Goal: Task Accomplishment & Management: Complete application form

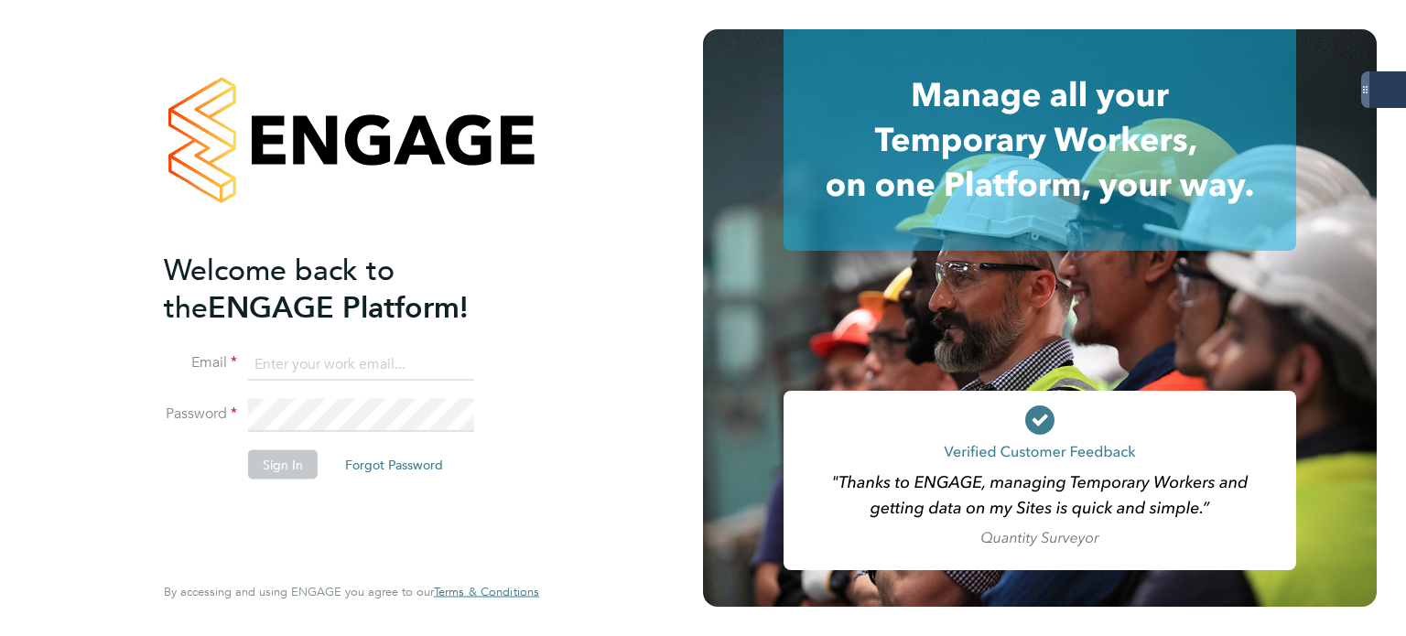
type input "[PERSON_NAME][EMAIL_ADDRESS][PERSON_NAME][DOMAIN_NAME]"
click at [282, 457] on button "Sign In" at bounding box center [283, 463] width 70 height 29
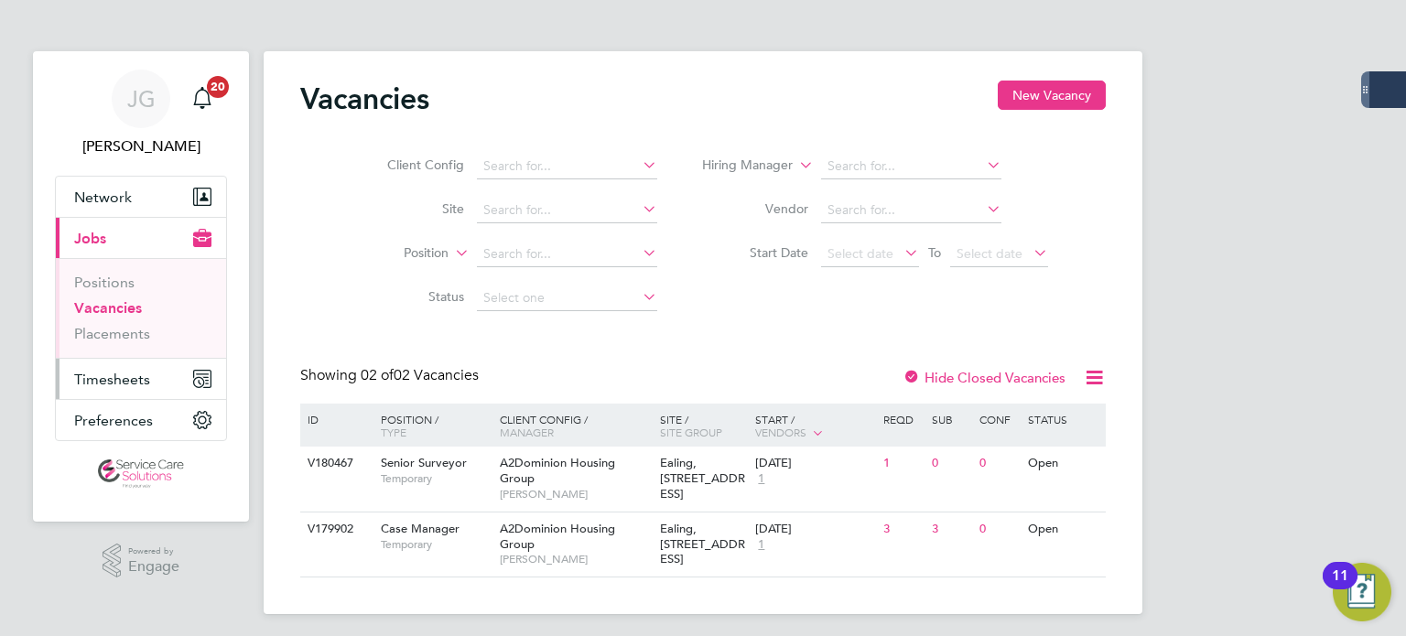
click at [117, 383] on span "Timesheets" at bounding box center [112, 379] width 76 height 17
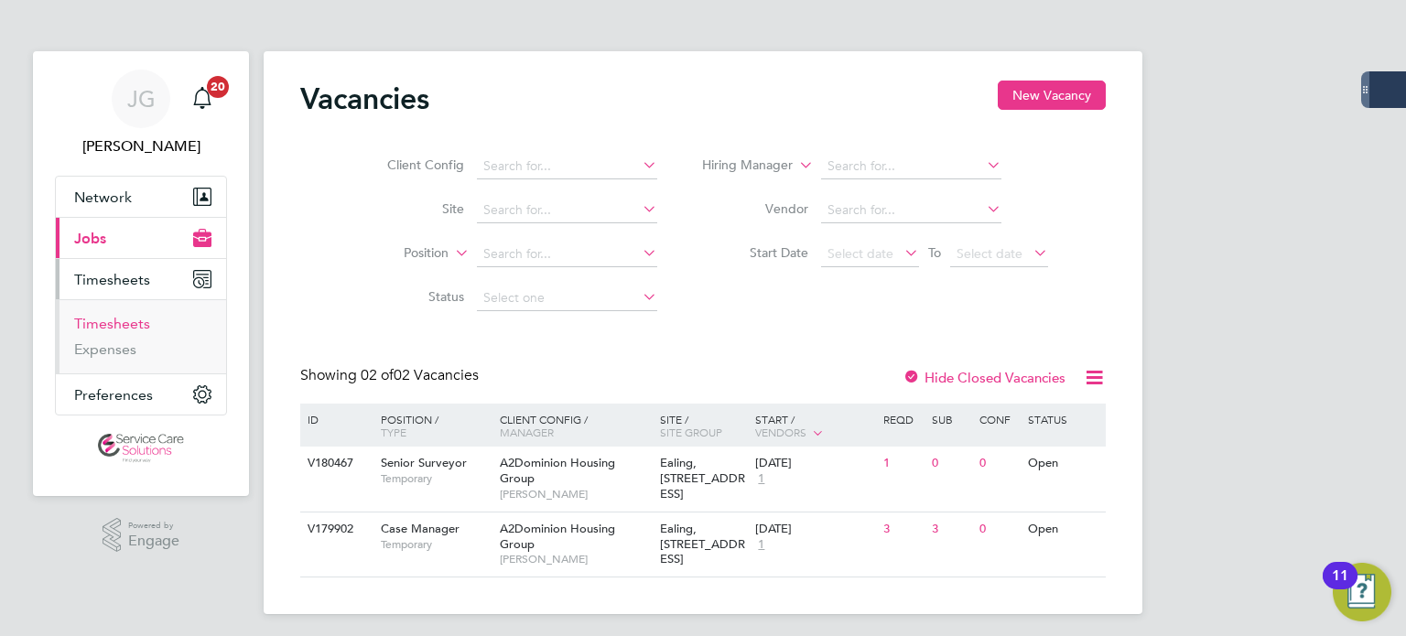
click at [124, 331] on link "Timesheets" at bounding box center [112, 323] width 76 height 17
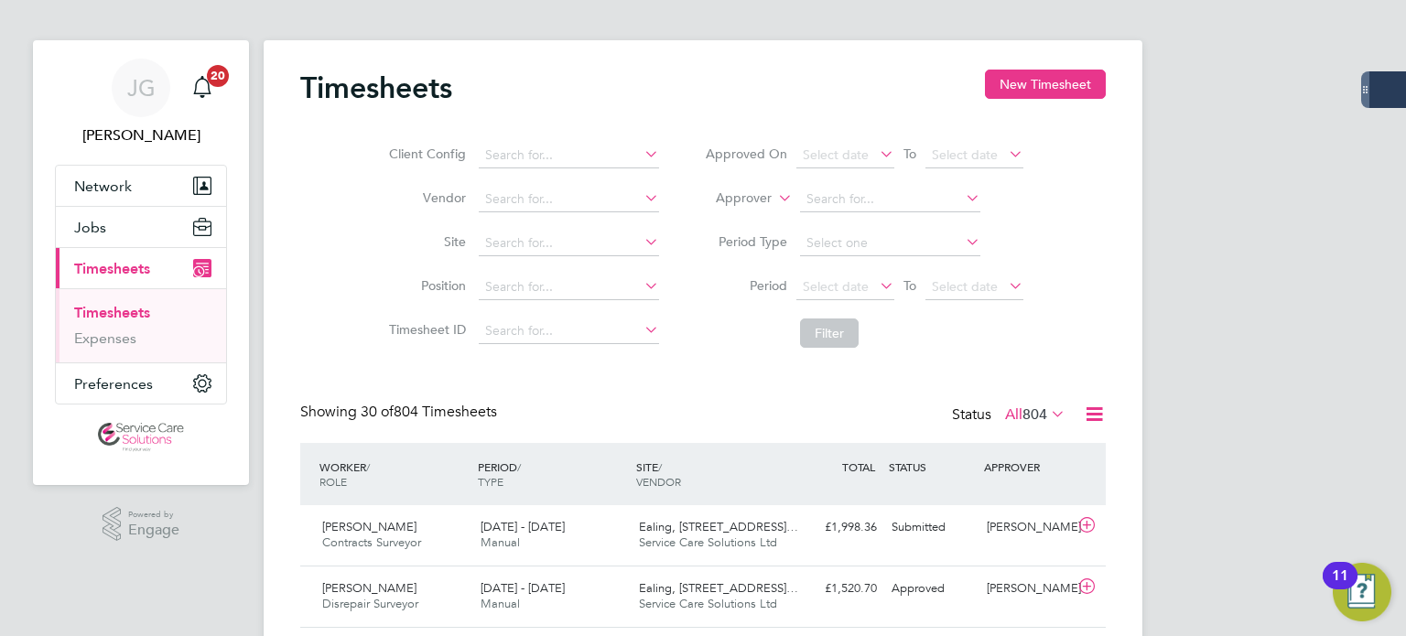
click at [1022, 420] on span "804" at bounding box center [1034, 414] width 25 height 18
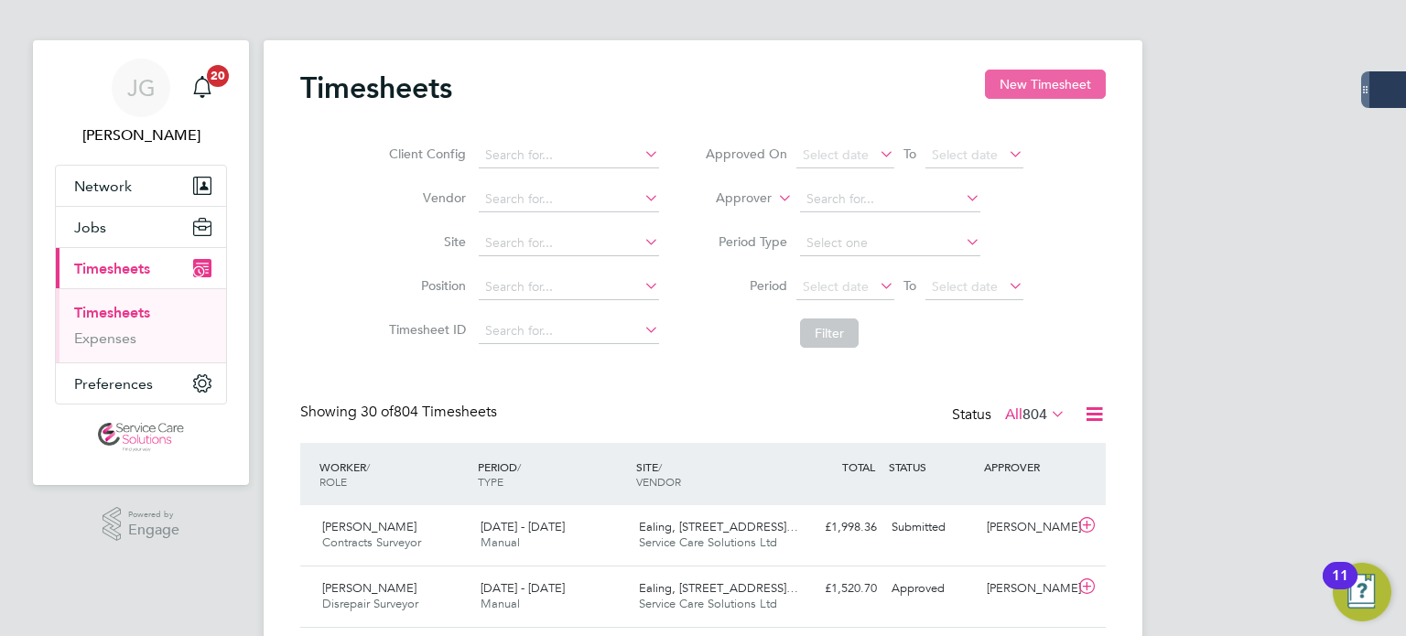
click at [1064, 93] on button "New Timesheet" at bounding box center [1045, 84] width 121 height 29
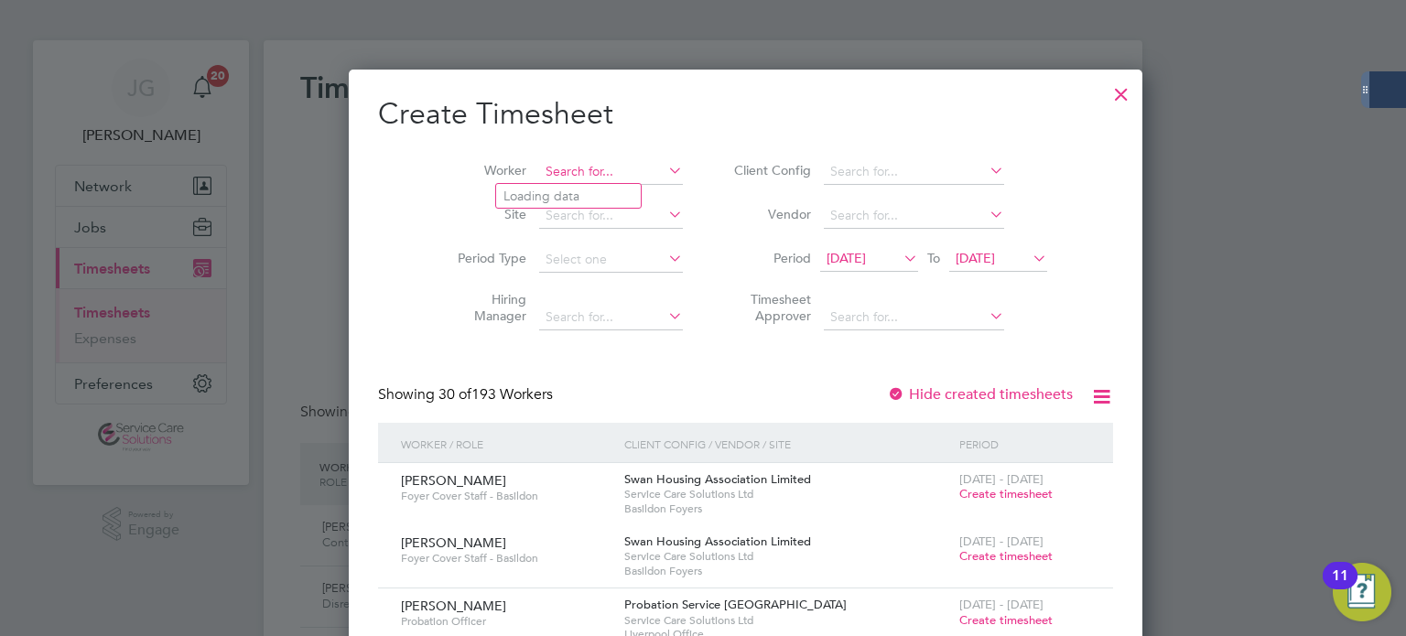
click at [571, 170] on input at bounding box center [611, 172] width 144 height 26
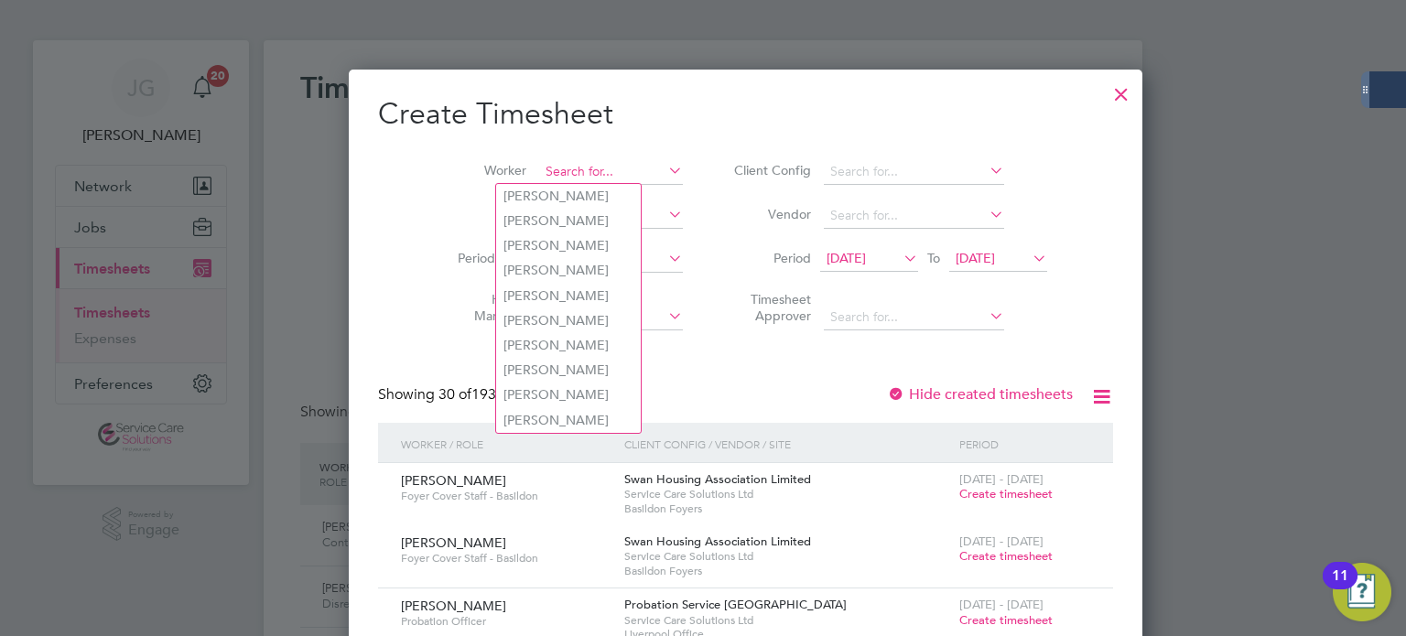
click at [539, 172] on input at bounding box center [611, 172] width 144 height 26
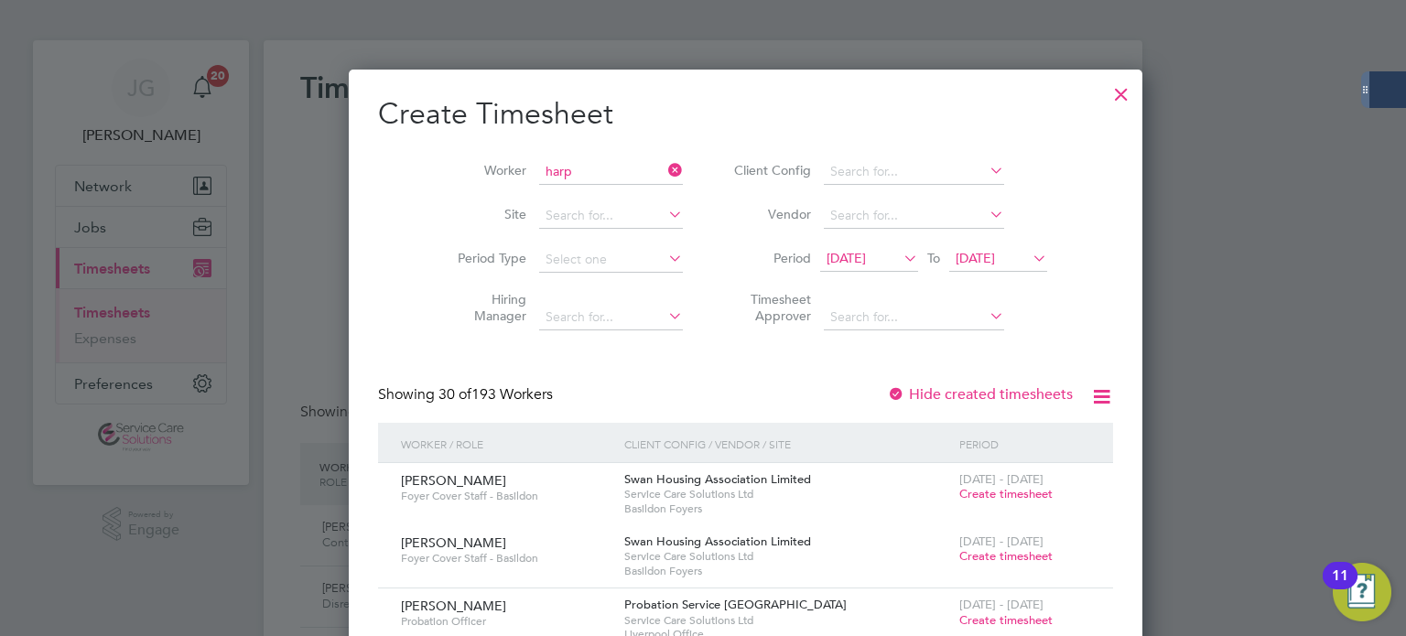
click at [524, 223] on b "Harp" at bounding box center [517, 221] width 29 height 16
type input "Harpal Degun"
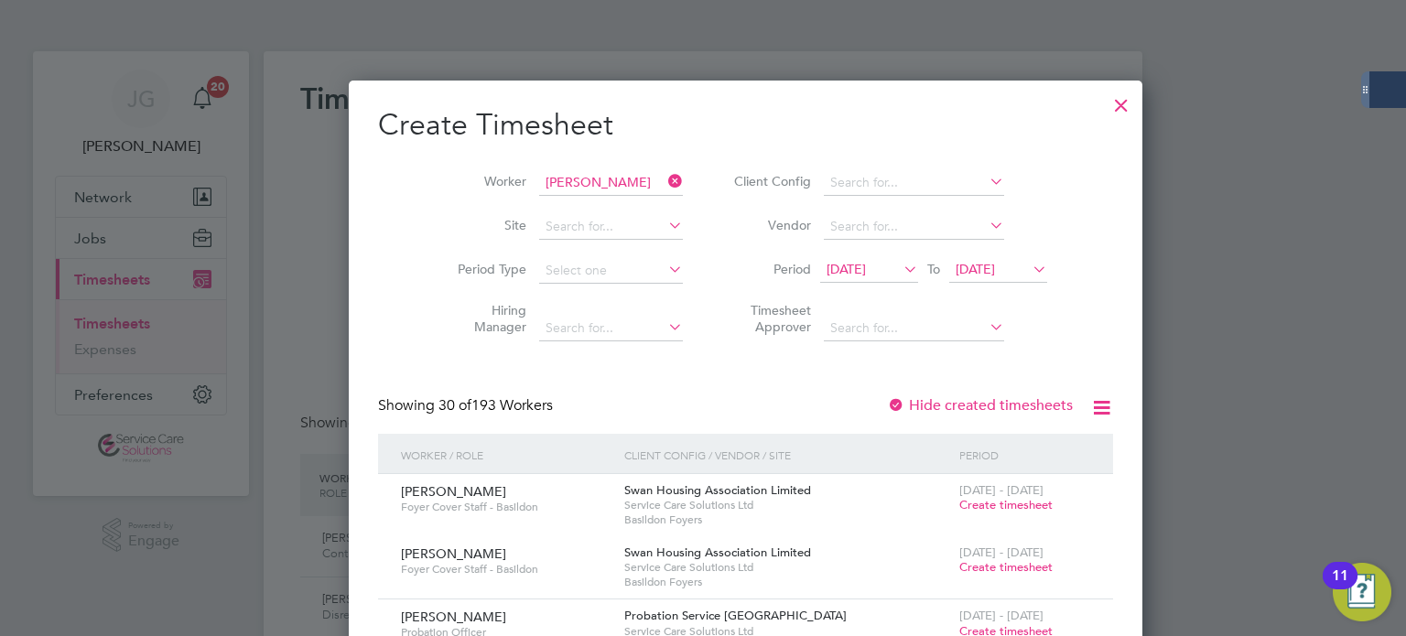
click at [952, 255] on li "Period 16 Sep 2025 To 23 Sep 2025" at bounding box center [888, 271] width 364 height 44
click at [955, 274] on span "23 Sep 2025" at bounding box center [974, 269] width 39 height 16
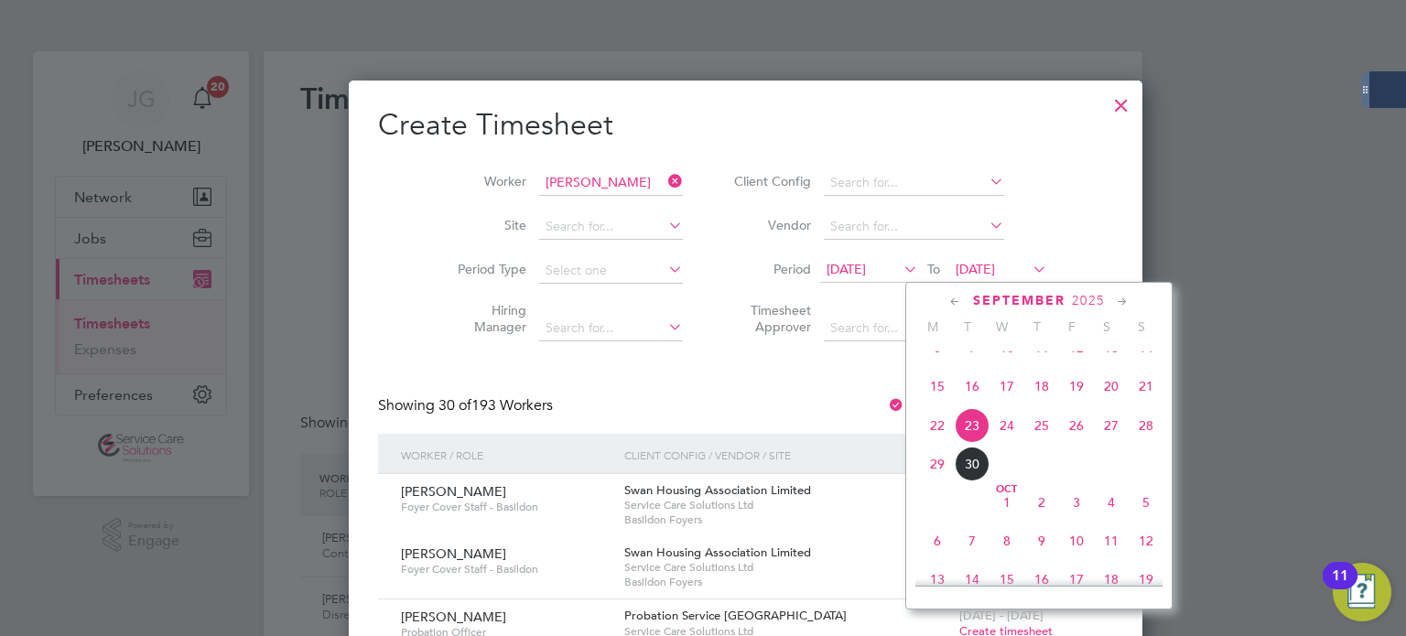
click at [943, 481] on span "29" at bounding box center [937, 464] width 35 height 35
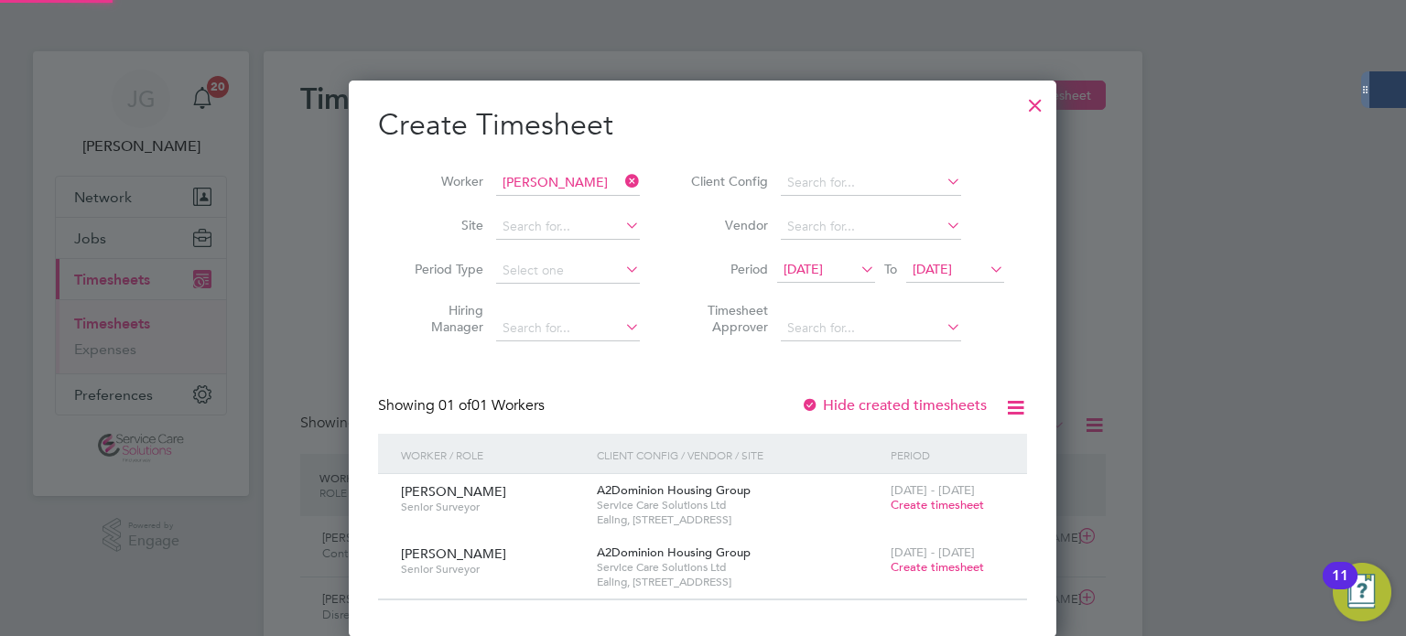
scroll to position [555, 708]
click at [932, 497] on span "Create timesheet" at bounding box center [936, 505] width 93 height 16
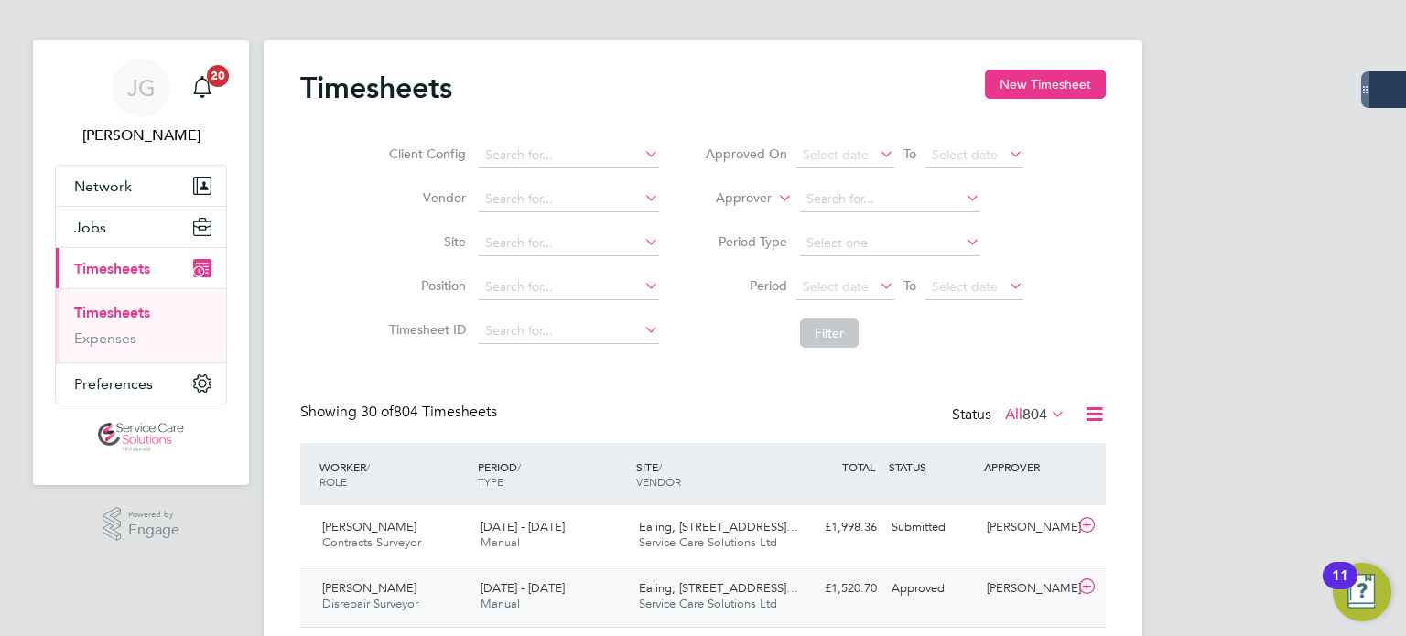
scroll to position [8, 9]
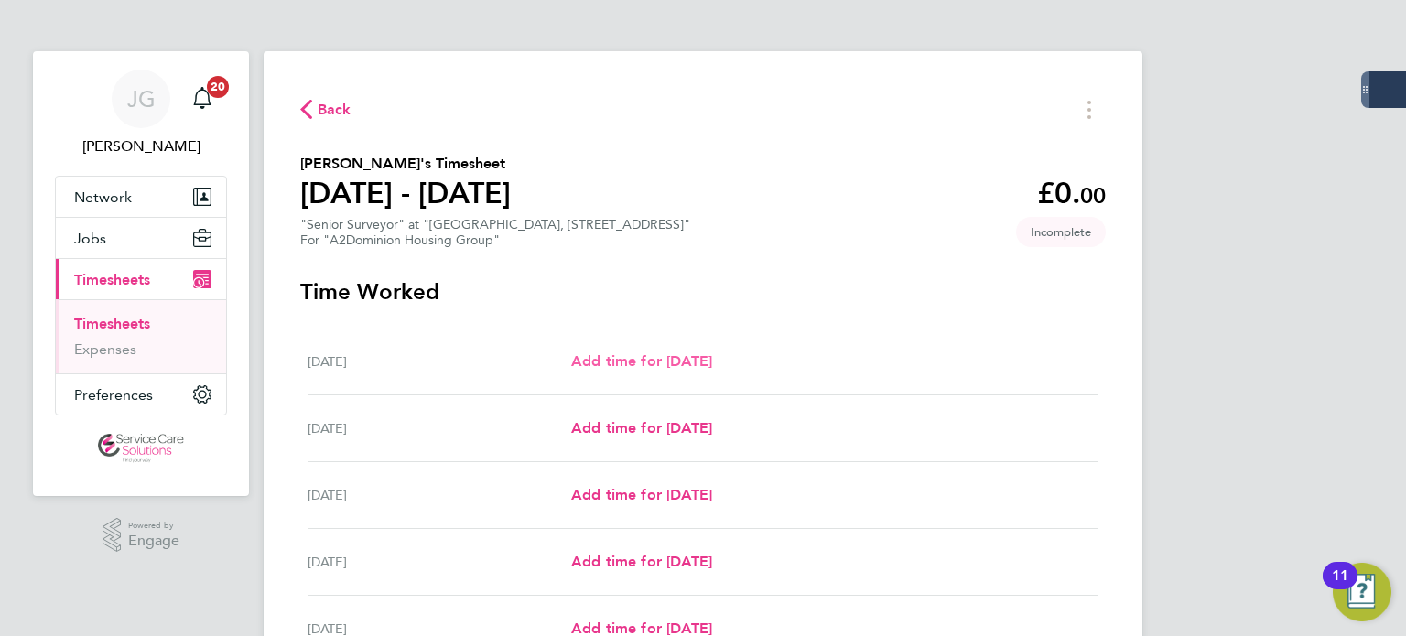
click at [682, 369] on span "Add time for Mon 22 Sep" at bounding box center [641, 360] width 141 height 17
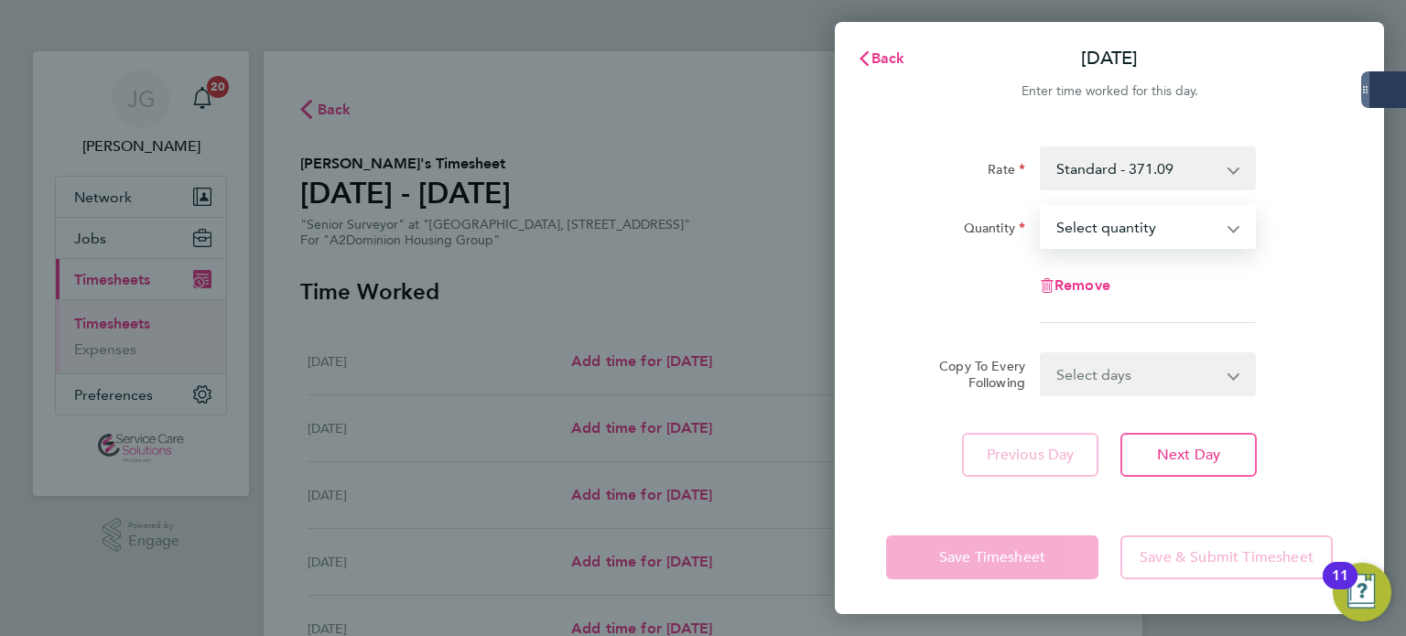
click at [1116, 237] on select "Select quantity 0.5 1" at bounding box center [1136, 227] width 190 height 40
select select "1"
click at [1041, 207] on select "Select quantity 0.5 1" at bounding box center [1136, 227] width 190 height 40
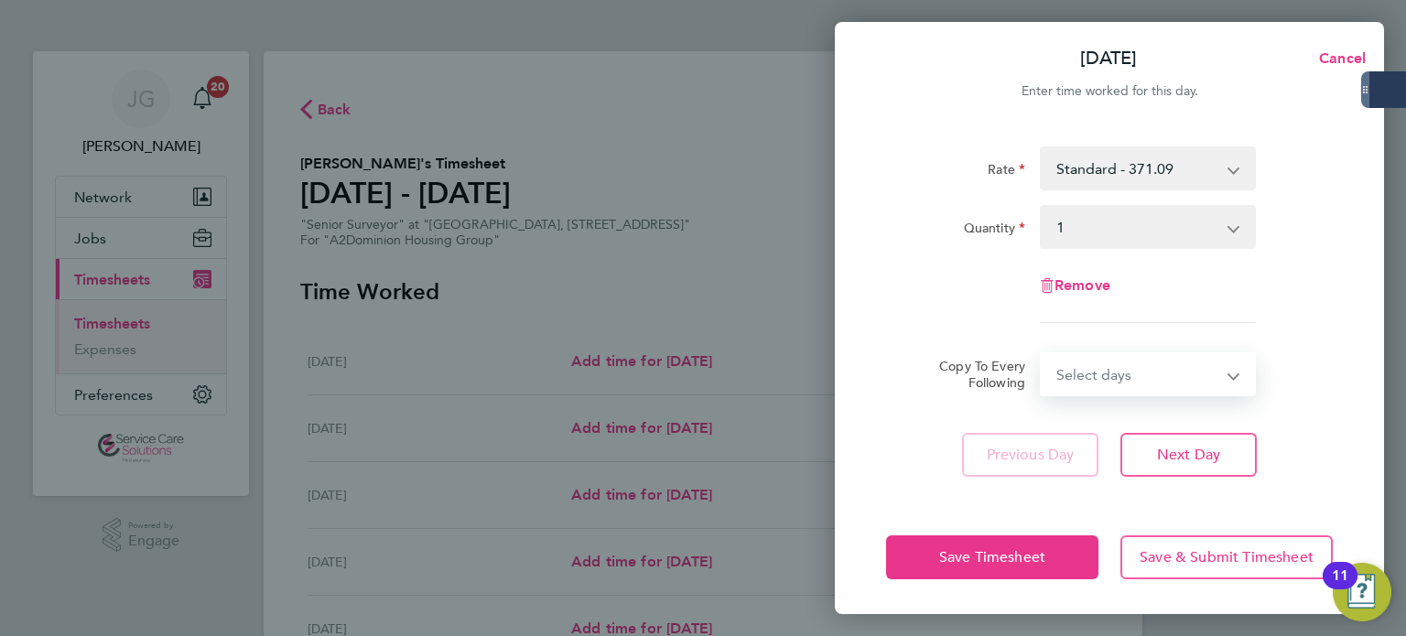
click at [1077, 389] on select "Select days Day Weekday (Mon-Fri) Weekend (Sat-Sun) Tuesday Wednesday Thursday …" at bounding box center [1137, 374] width 192 height 40
select select "WEEKDAY"
click at [1041, 354] on select "Select days Day Weekday (Mon-Fri) Weekend (Sat-Sun) Tuesday Wednesday Thursday …" at bounding box center [1137, 374] width 192 height 40
select select "2025-09-28"
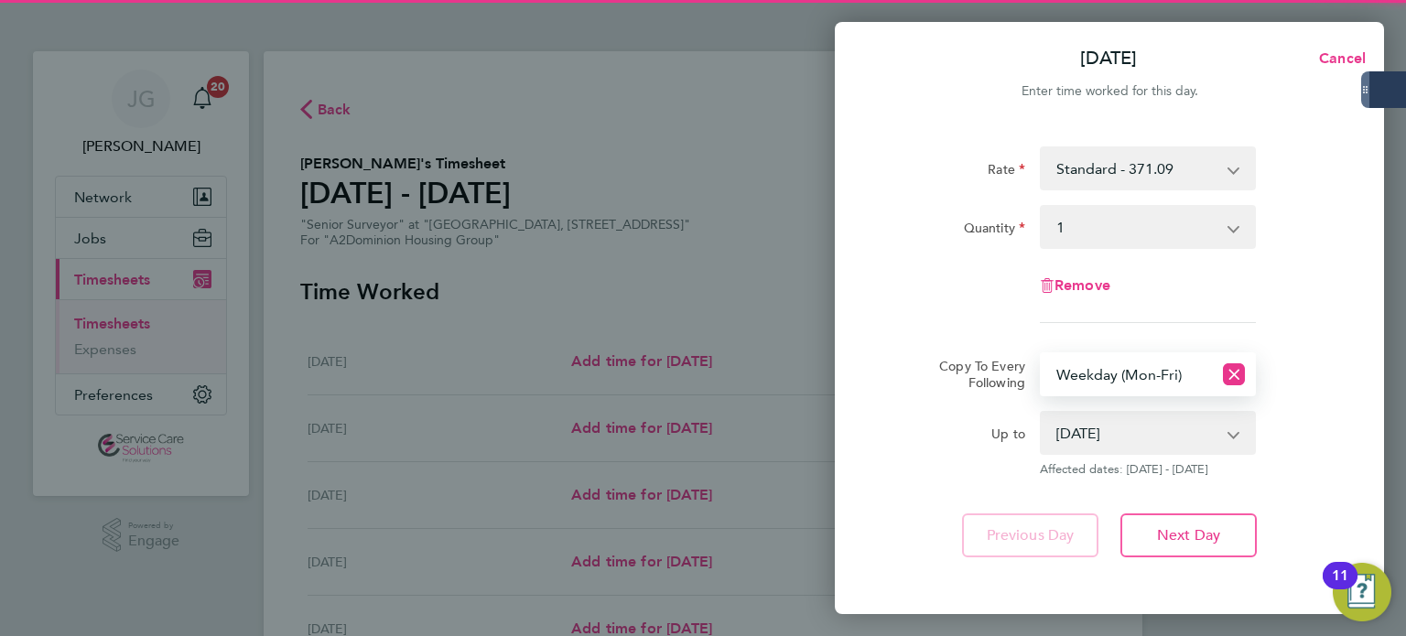
scroll to position [81, 0]
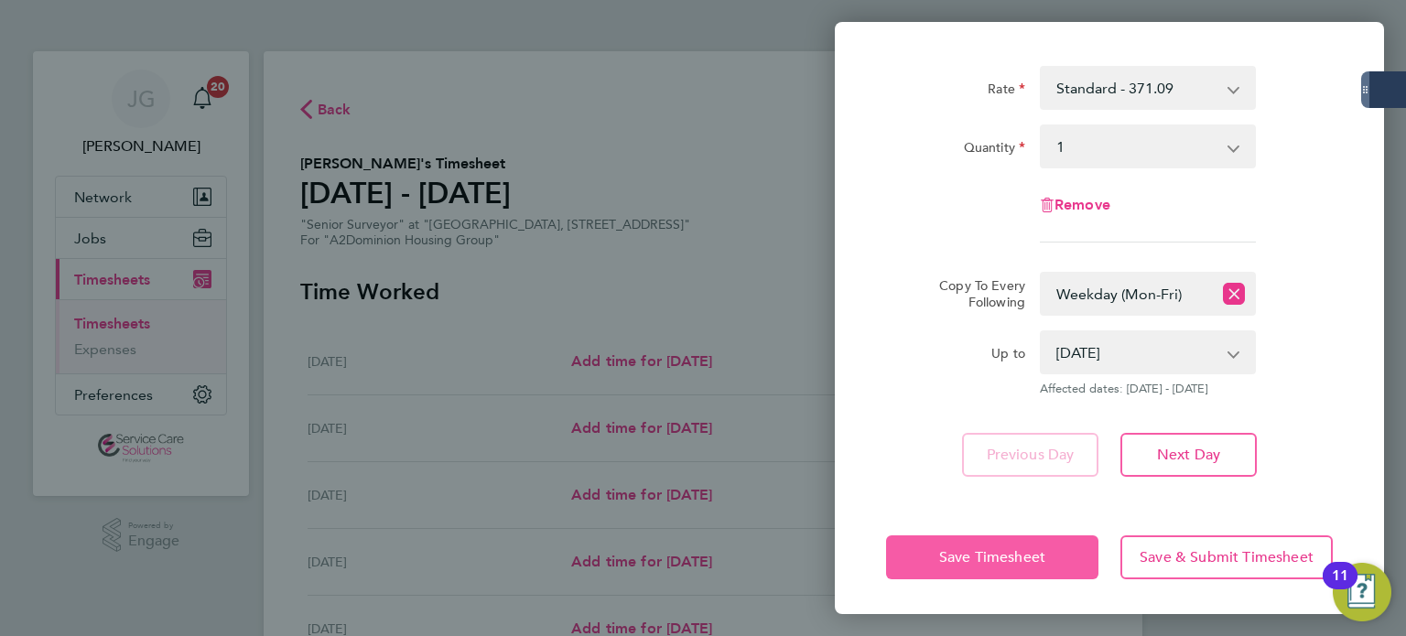
click at [1005, 549] on span "Save Timesheet" at bounding box center [992, 557] width 106 height 18
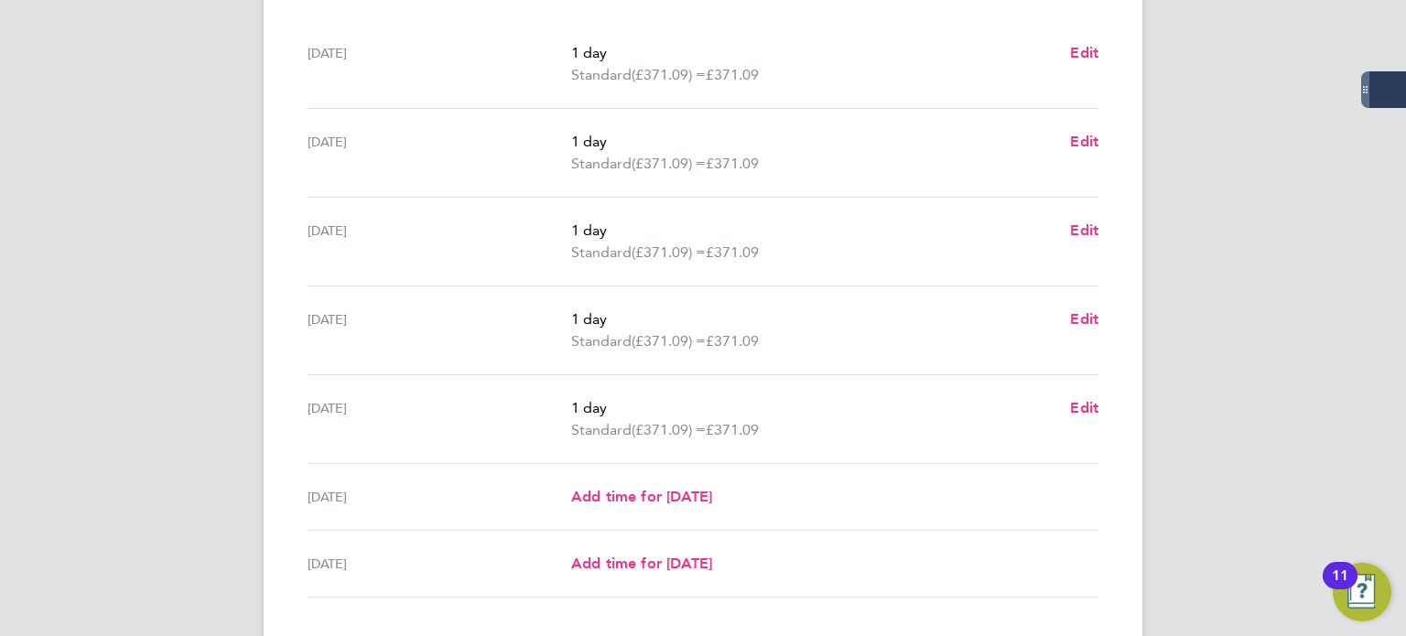
scroll to position [698, 0]
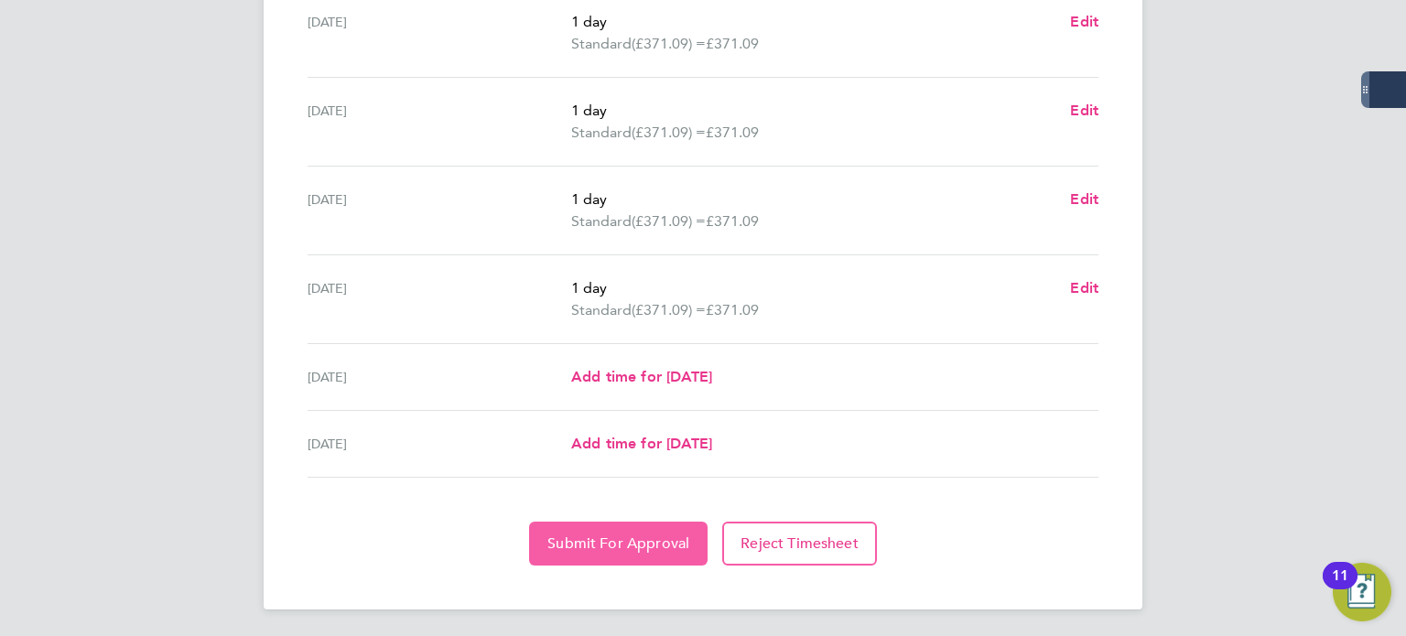
click at [615, 544] on span "Submit For Approval" at bounding box center [618, 543] width 142 height 18
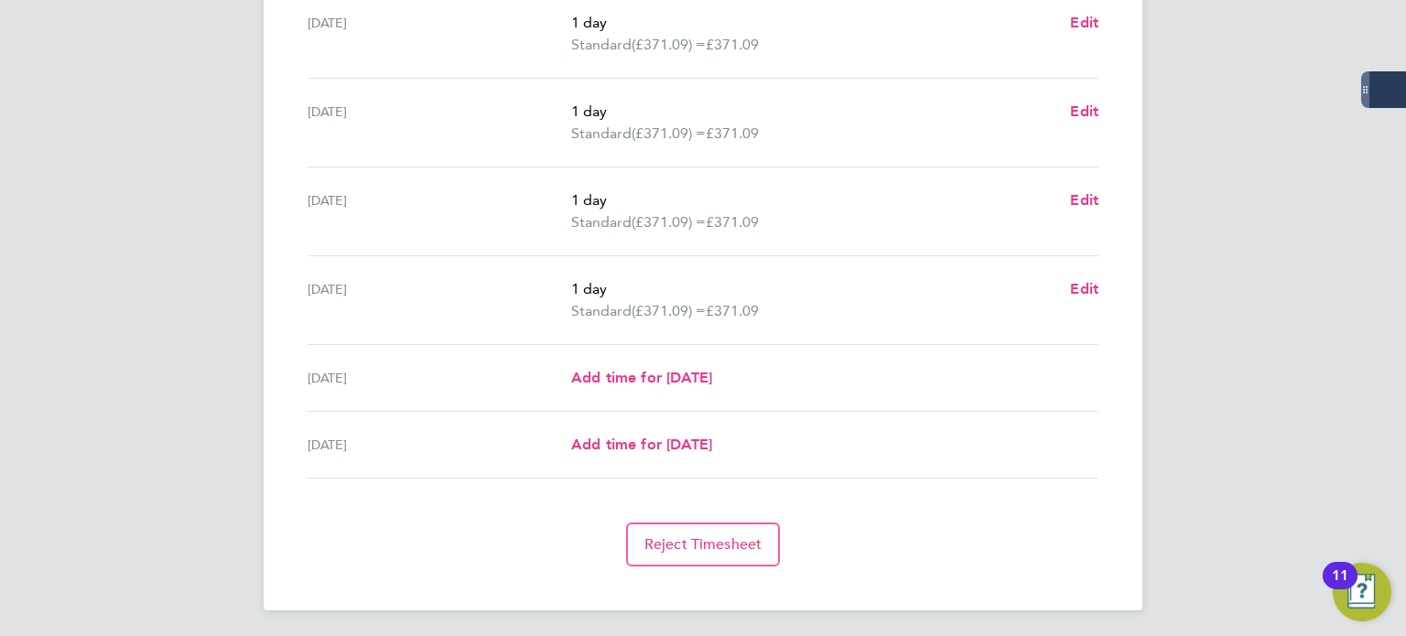
click at [615, 544] on div "Reject Timesheet" at bounding box center [702, 545] width 805 height 44
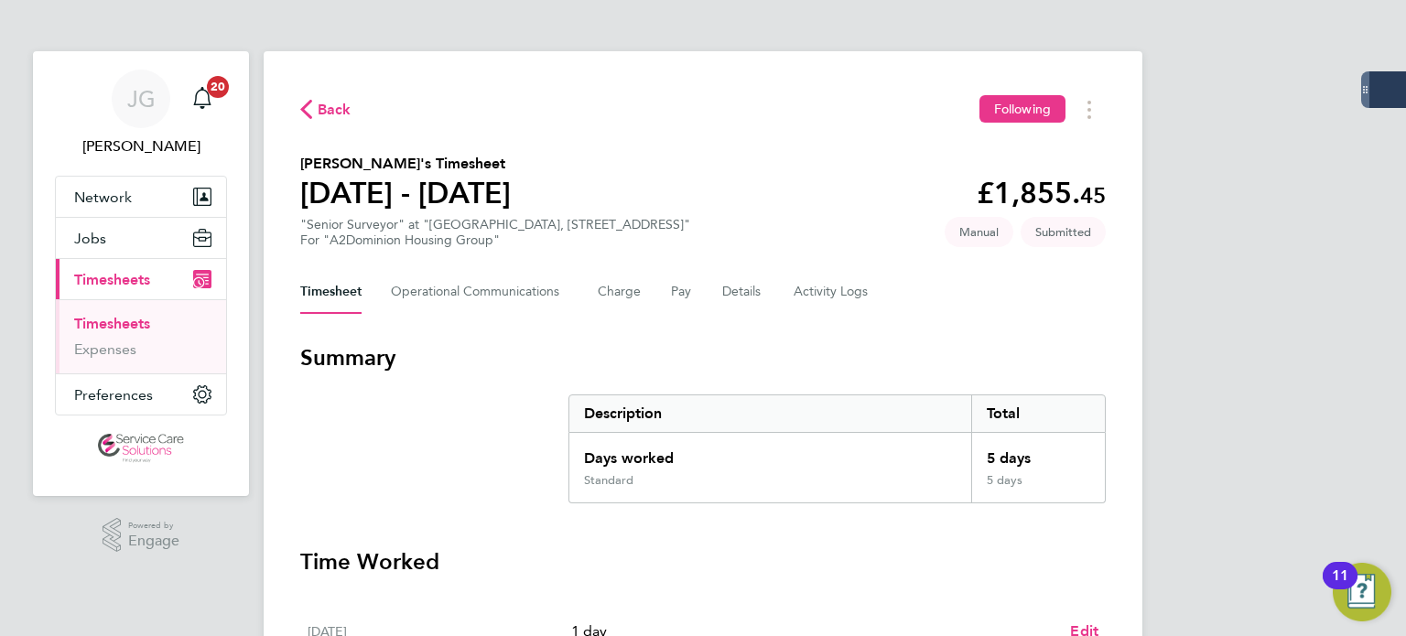
click at [128, 318] on link "Timesheets" at bounding box center [112, 323] width 76 height 17
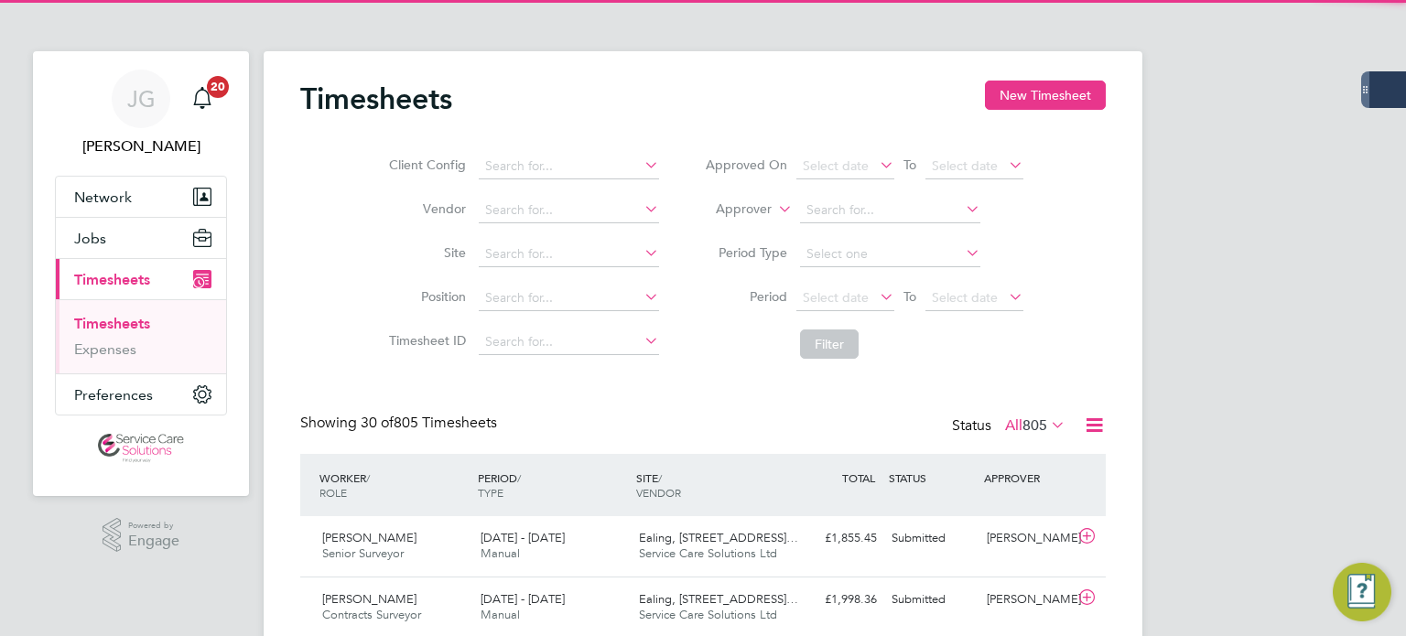
scroll to position [46, 159]
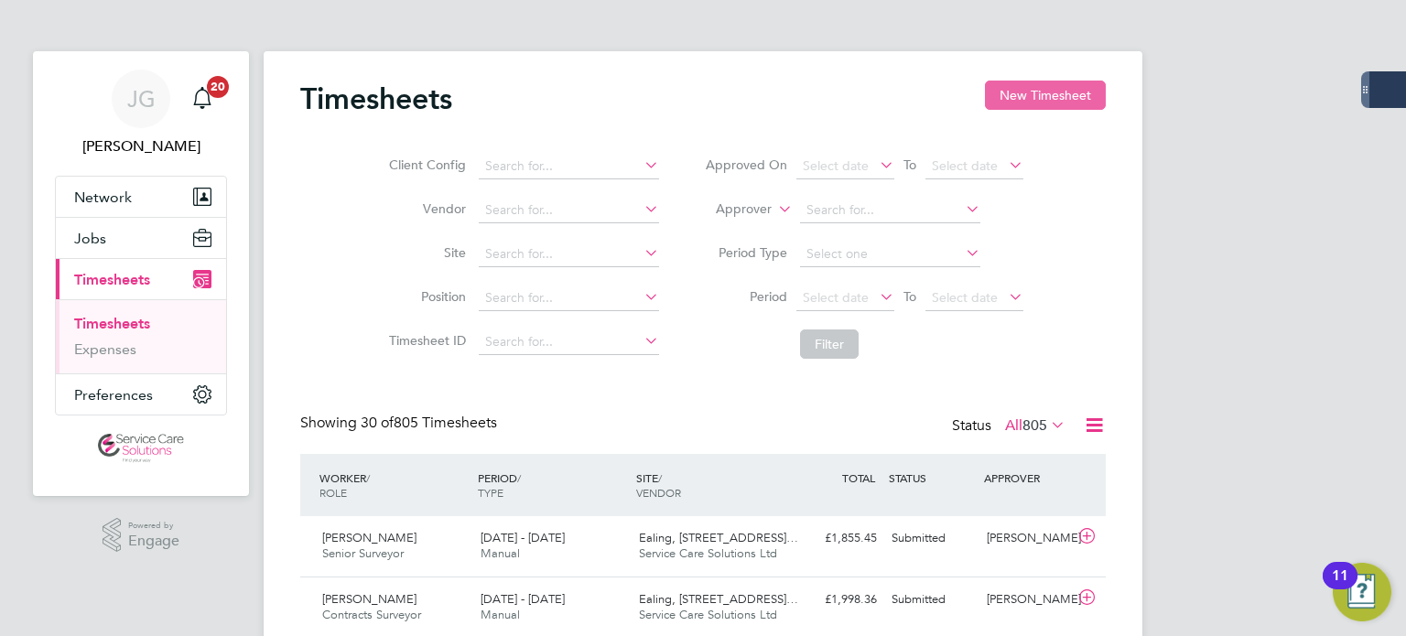
click at [1032, 106] on button "New Timesheet" at bounding box center [1045, 95] width 121 height 29
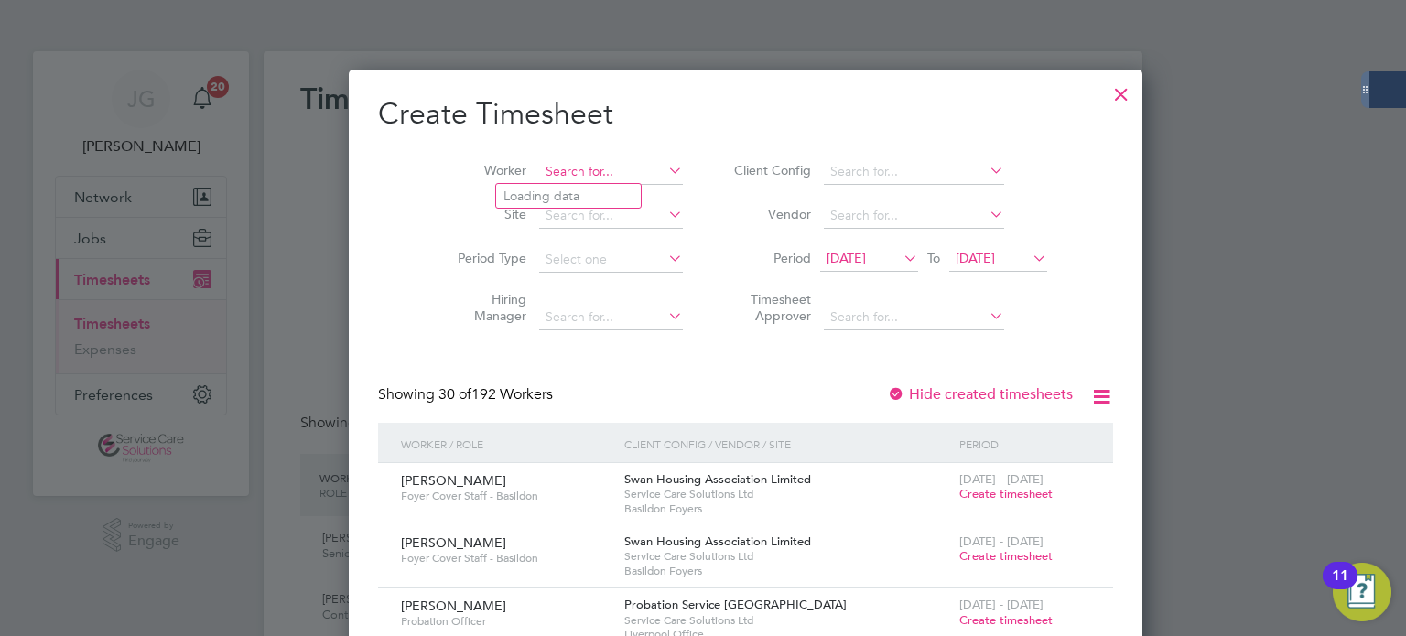
click at [580, 160] on input at bounding box center [611, 172] width 144 height 26
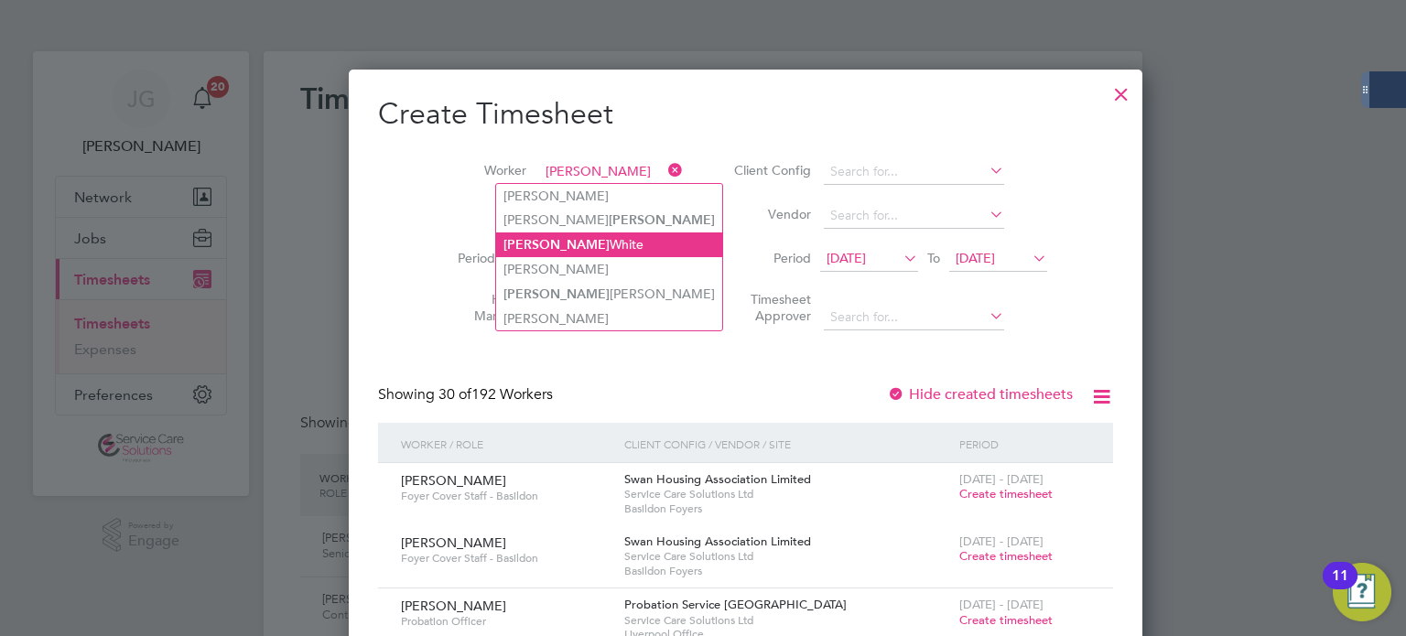
click at [559, 242] on li "Dave White" at bounding box center [609, 244] width 226 height 25
type input "Dave White"
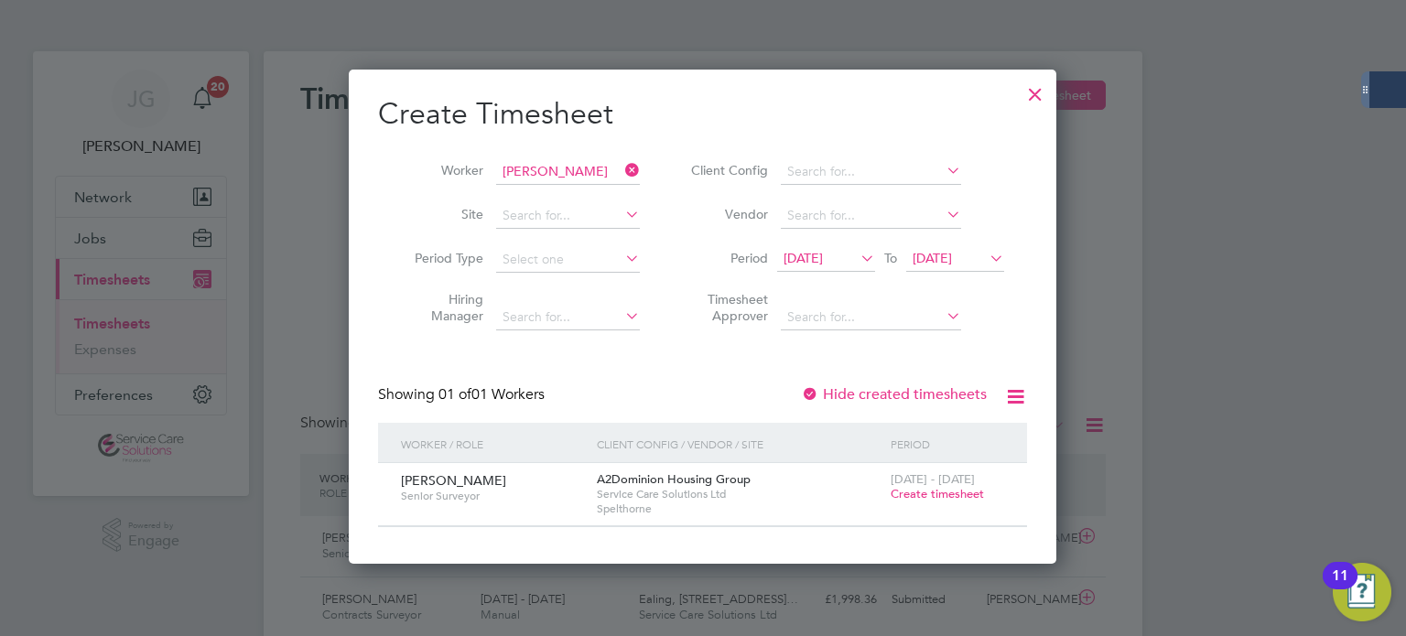
click at [944, 491] on span "Create timesheet" at bounding box center [936, 494] width 93 height 16
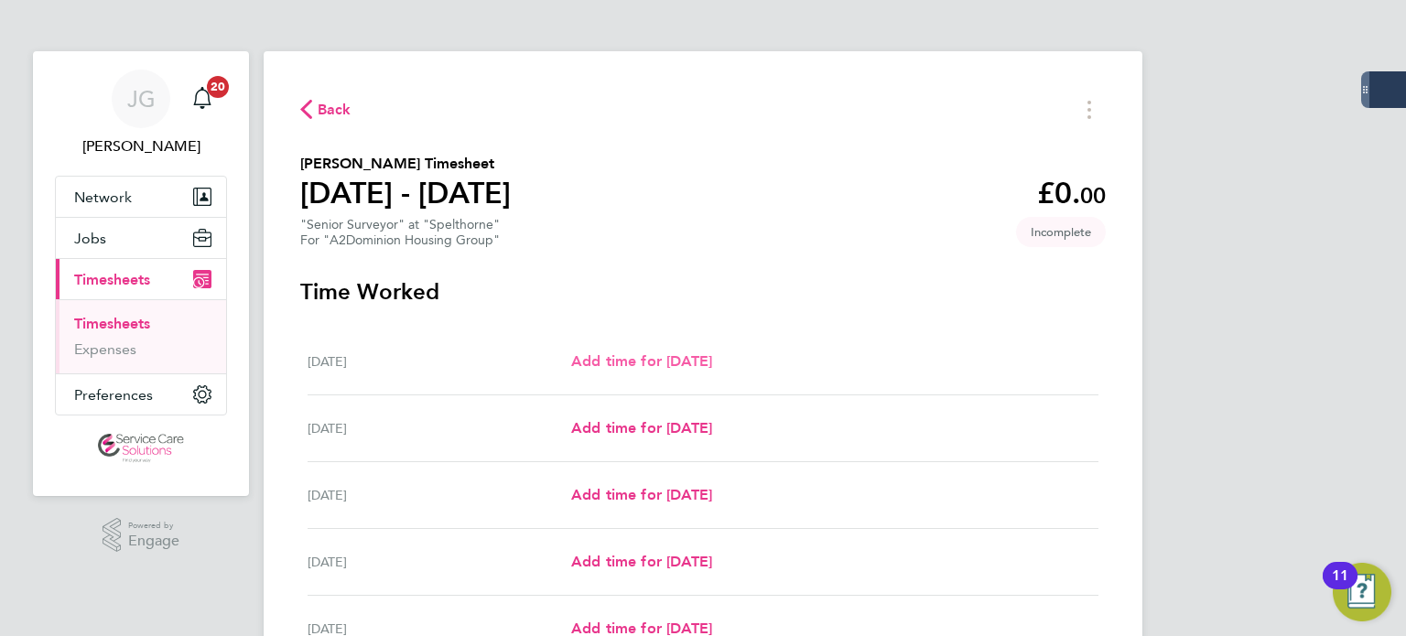
click at [674, 368] on span "Add time for Mon 22 Sep" at bounding box center [641, 360] width 141 height 17
select select "30"
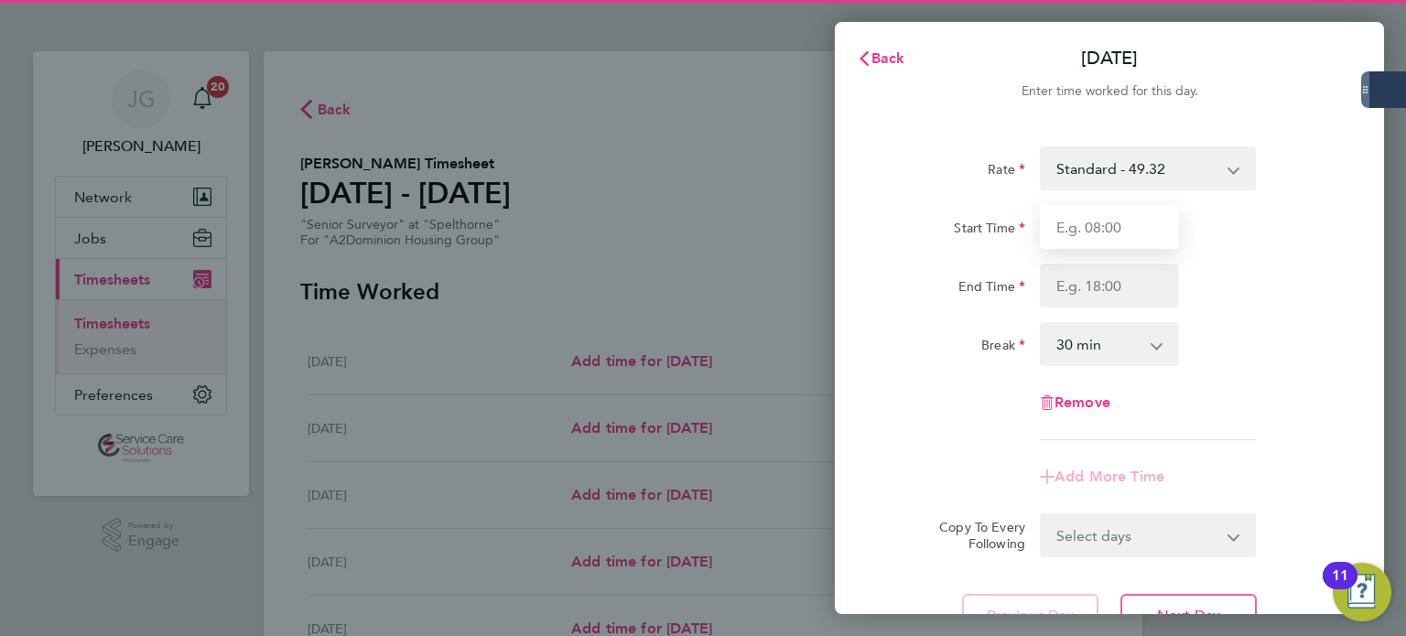
click at [1124, 230] on input "Start Time" at bounding box center [1109, 227] width 139 height 44
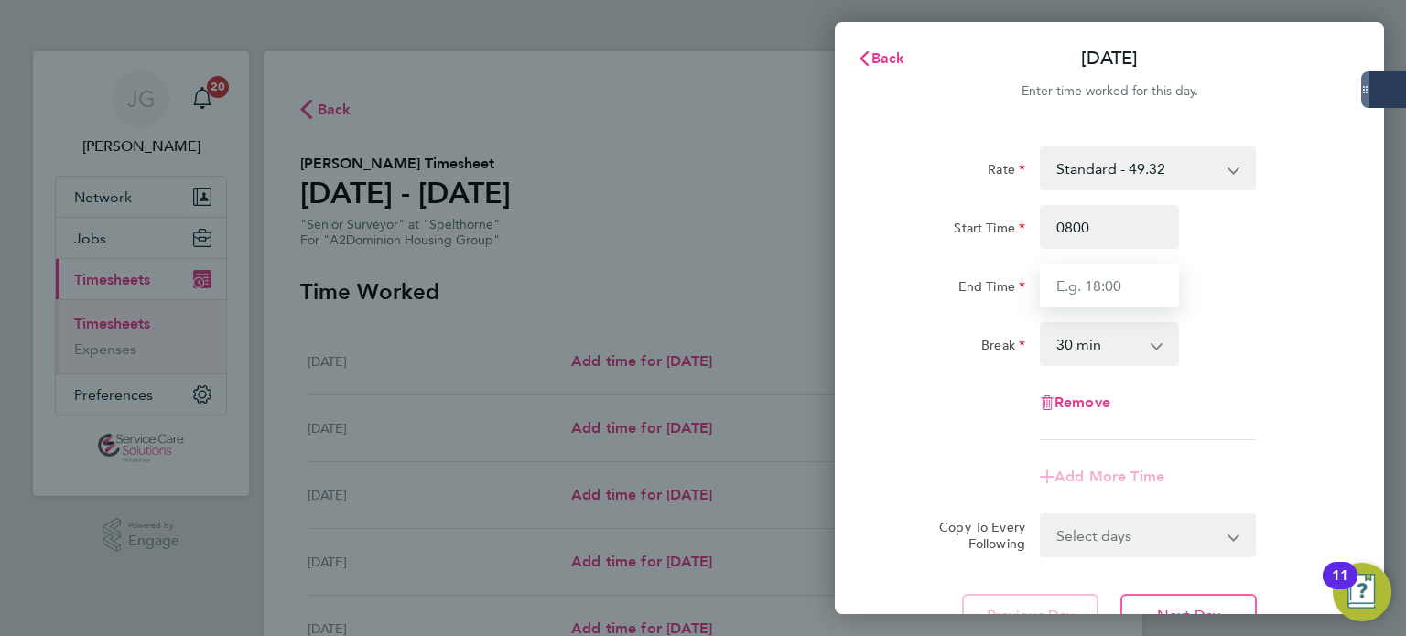
type input "08:00"
type input "16:30"
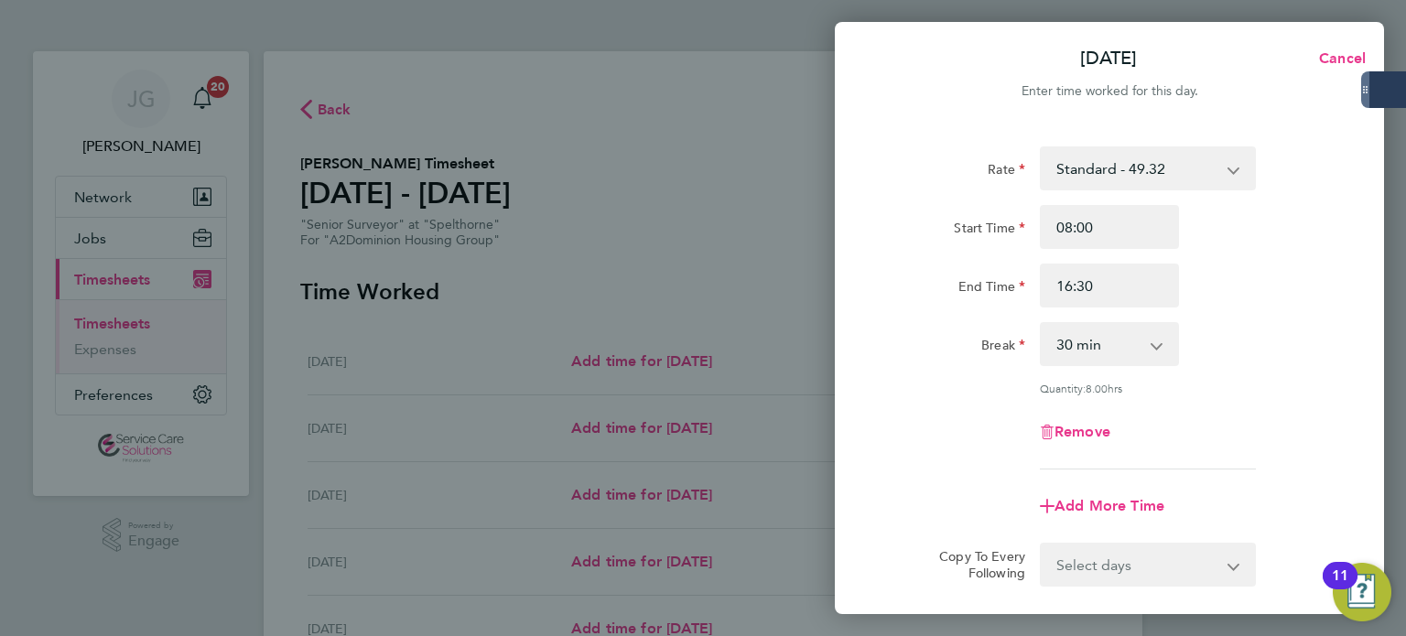
click at [1297, 340] on div "Break 0 min 15 min 30 min 45 min 60 min 75 min 90 min" at bounding box center [1109, 344] width 461 height 44
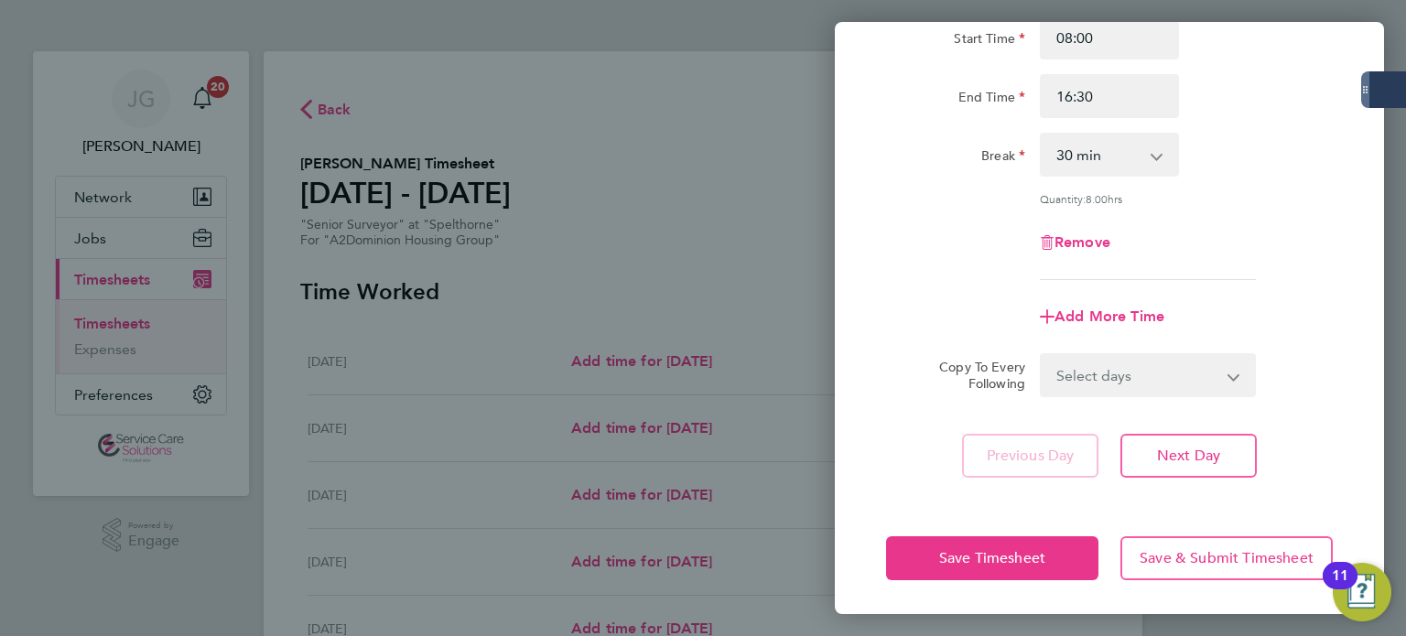
click at [1105, 153] on select "0 min 15 min 30 min 45 min 60 min 75 min 90 min" at bounding box center [1097, 155] width 113 height 40
select select "60"
click at [1041, 135] on select "0 min 15 min 30 min 45 min 60 min 75 min 90 min" at bounding box center [1097, 155] width 113 height 40
click at [1095, 388] on select "Select days Day Weekday (Mon-Fri) Weekend (Sat-Sun) Tuesday Wednesday Thursday …" at bounding box center [1137, 375] width 192 height 40
select select "WEEKDAY"
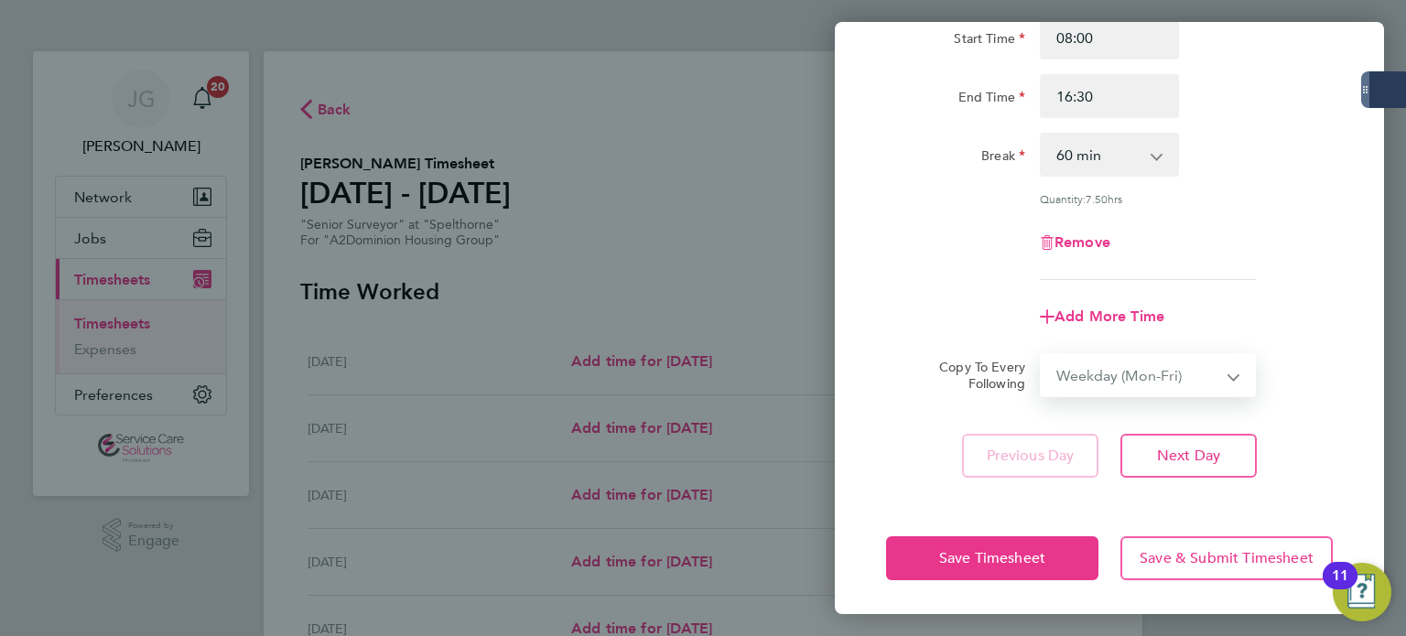
click at [1041, 355] on select "Select days Day Weekday (Mon-Fri) Weekend (Sat-Sun) Tuesday Wednesday Thursday …" at bounding box center [1137, 375] width 192 height 40
select select "2025-09-28"
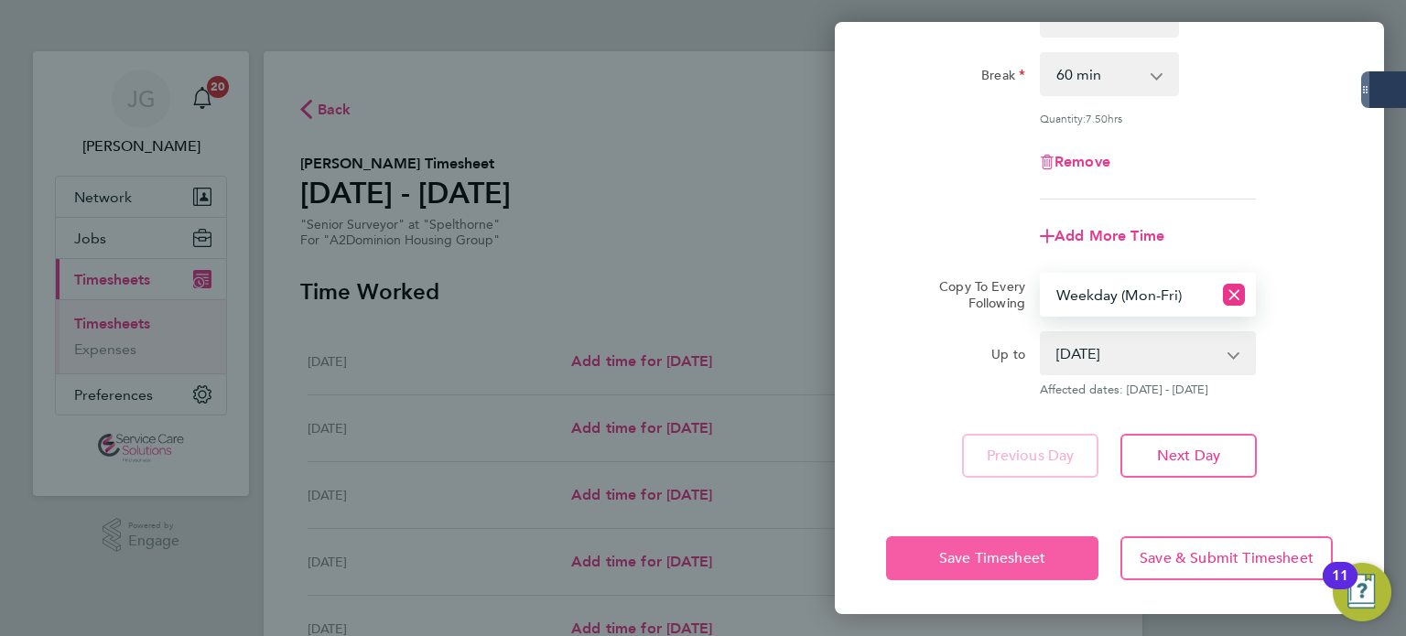
click at [1021, 541] on button "Save Timesheet" at bounding box center [992, 558] width 212 height 44
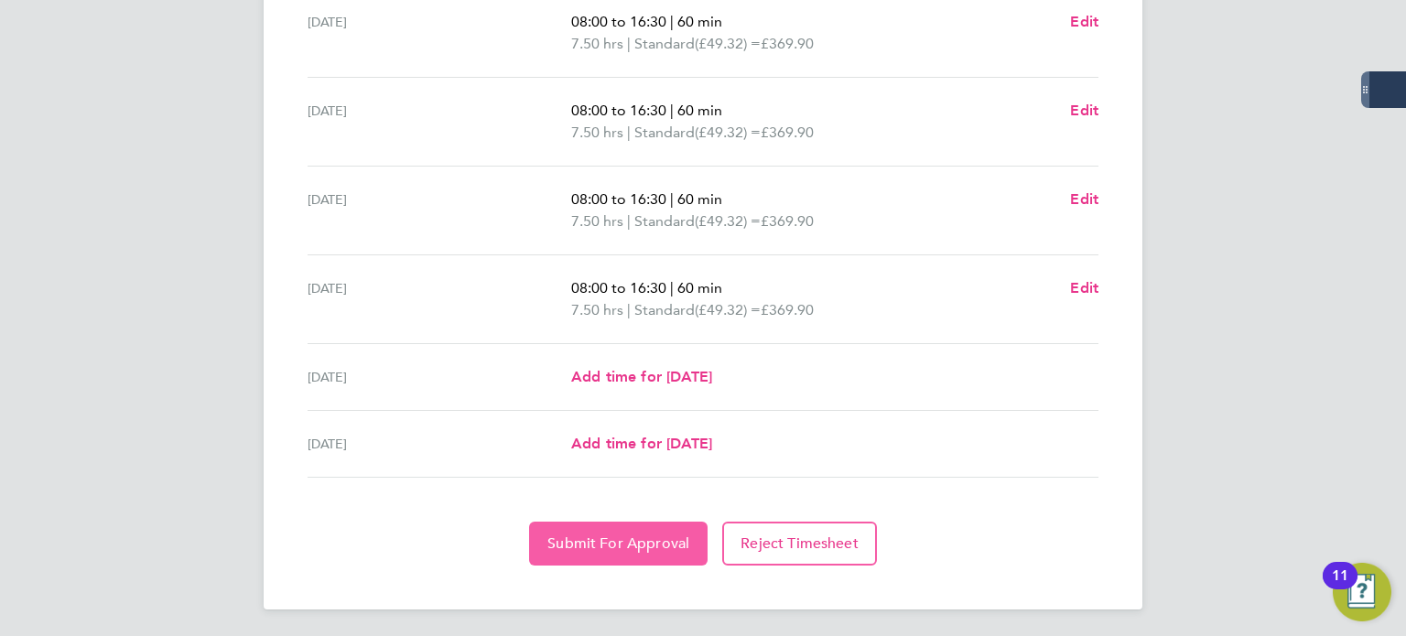
click at [650, 535] on span "Submit For Approval" at bounding box center [618, 543] width 142 height 18
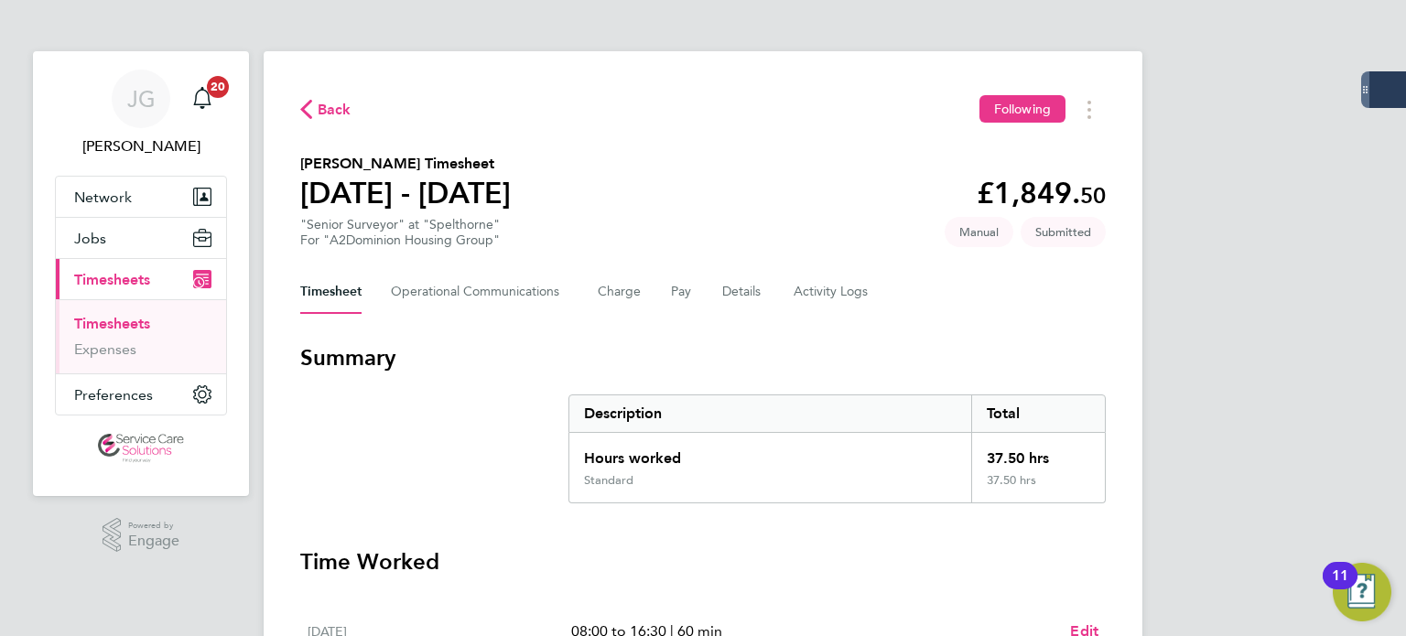
drag, startPoint x: 141, startPoint y: 330, endPoint x: 192, endPoint y: 330, distance: 51.2
click at [141, 330] on link "Timesheets" at bounding box center [112, 323] width 76 height 17
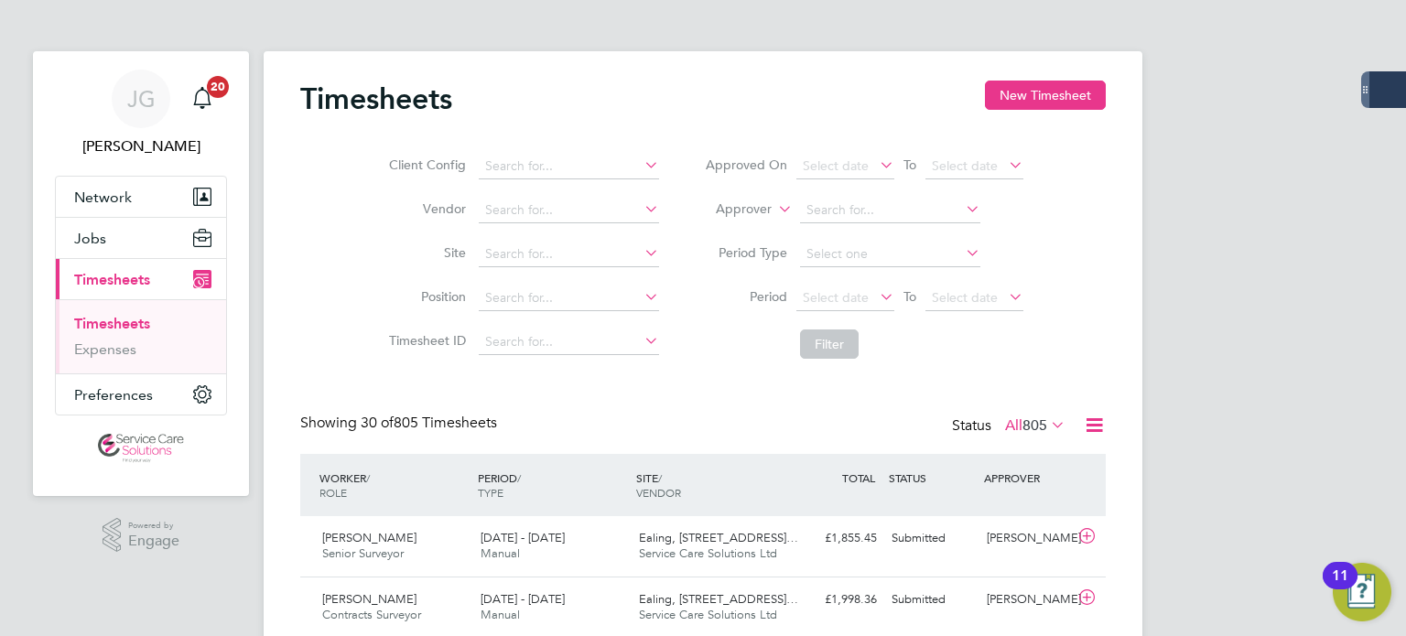
scroll to position [46, 159]
click at [99, 320] on link "Timesheets" at bounding box center [112, 323] width 76 height 17
click at [1070, 99] on button "New Timesheet" at bounding box center [1045, 95] width 121 height 29
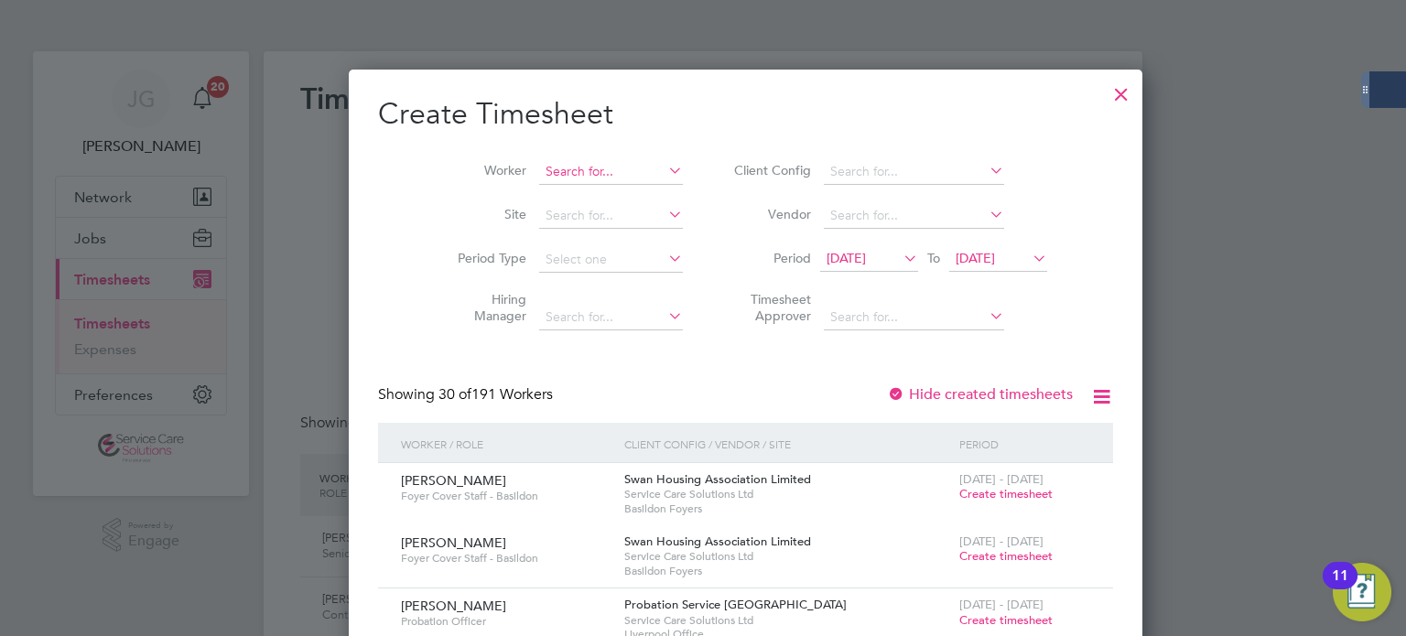
click at [580, 166] on input at bounding box center [611, 172] width 144 height 26
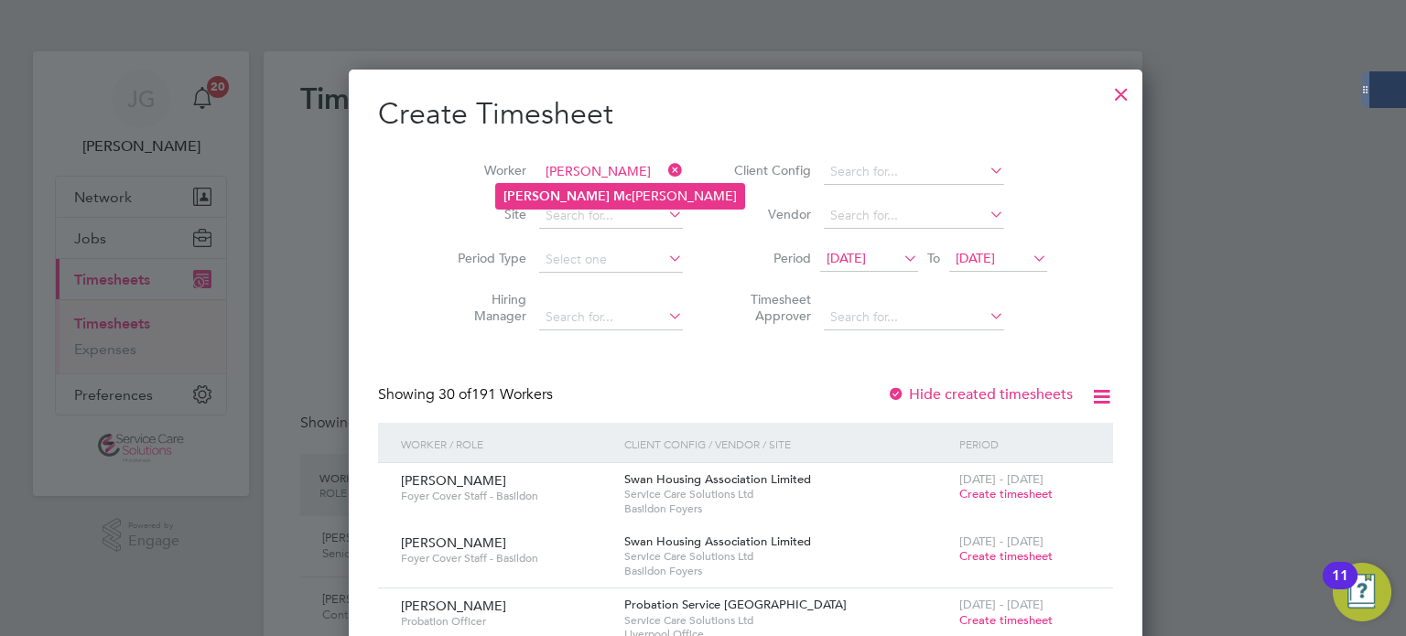
click at [613, 194] on b "Mc" at bounding box center [622, 197] width 18 height 16
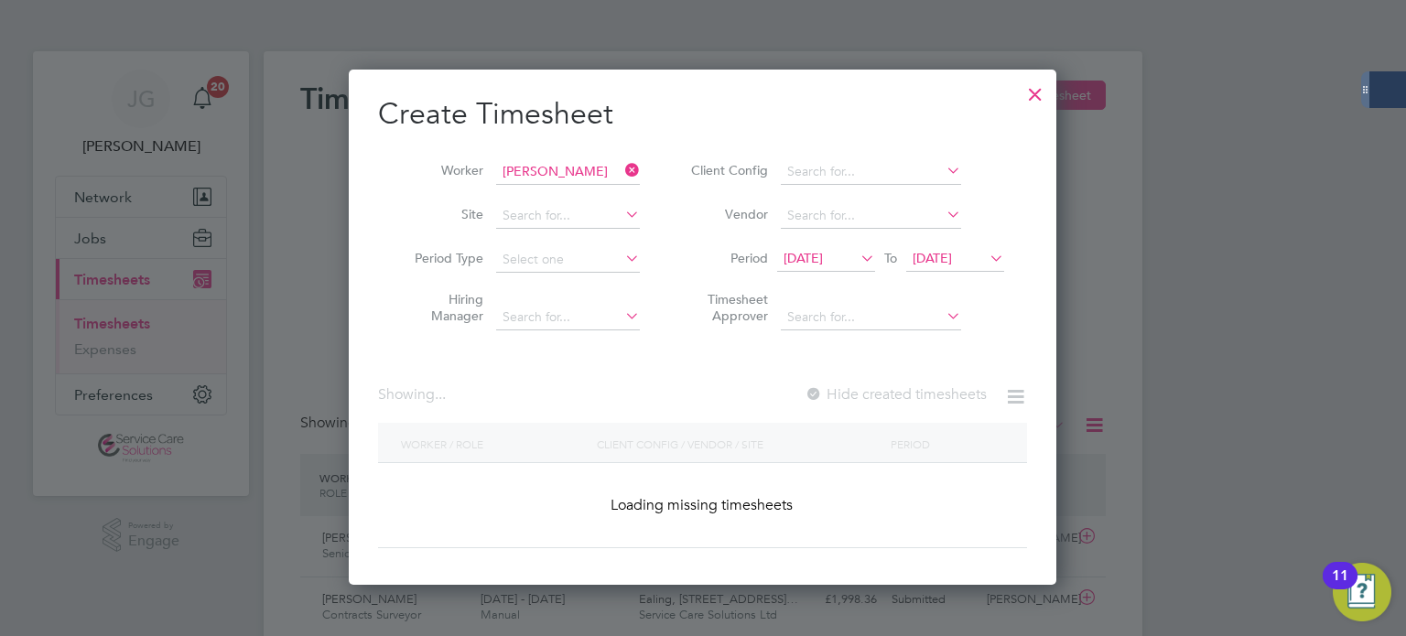
type input "Alex Mcnally"
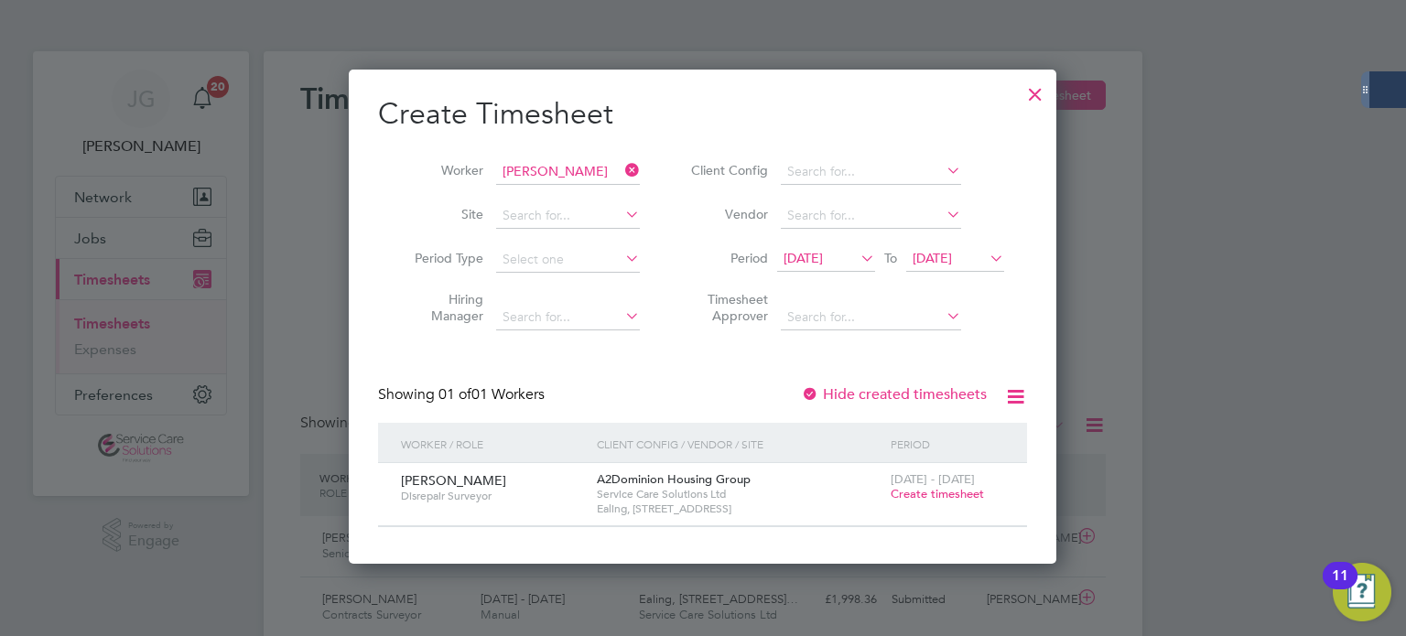
click at [965, 496] on span "Create timesheet" at bounding box center [936, 494] width 93 height 16
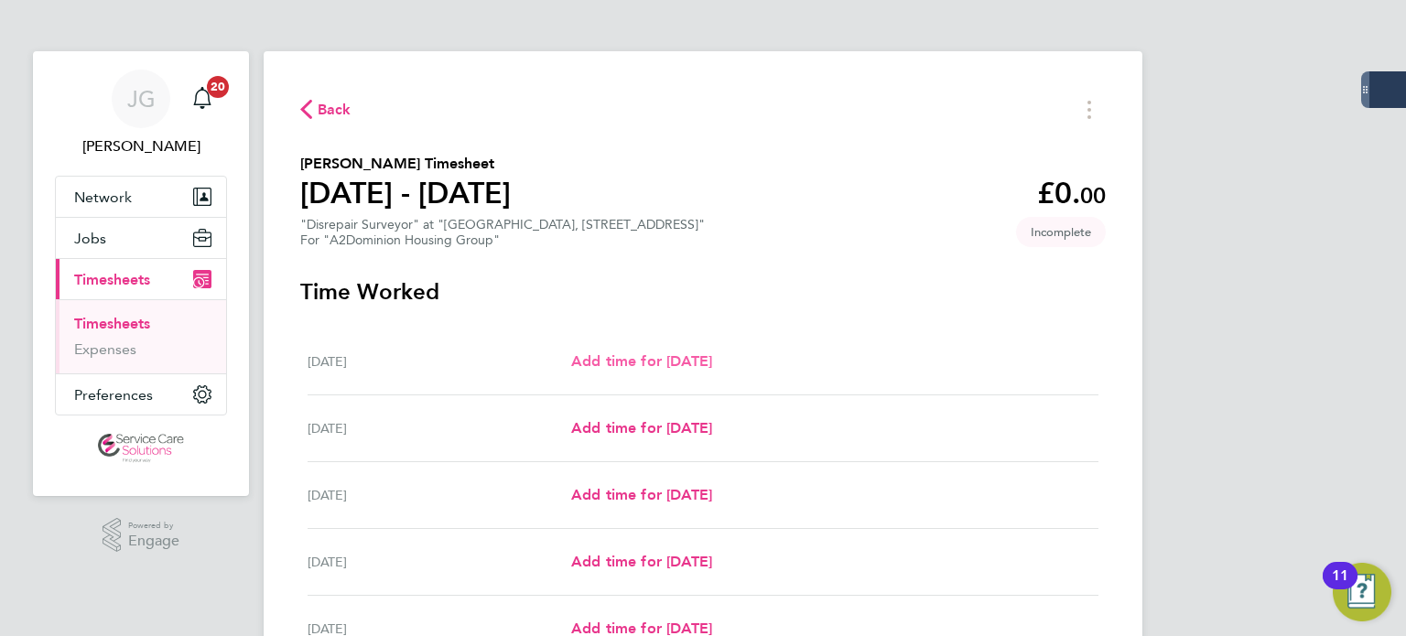
click at [663, 358] on span "Add time for Mon 22 Sep" at bounding box center [641, 360] width 141 height 17
select select "30"
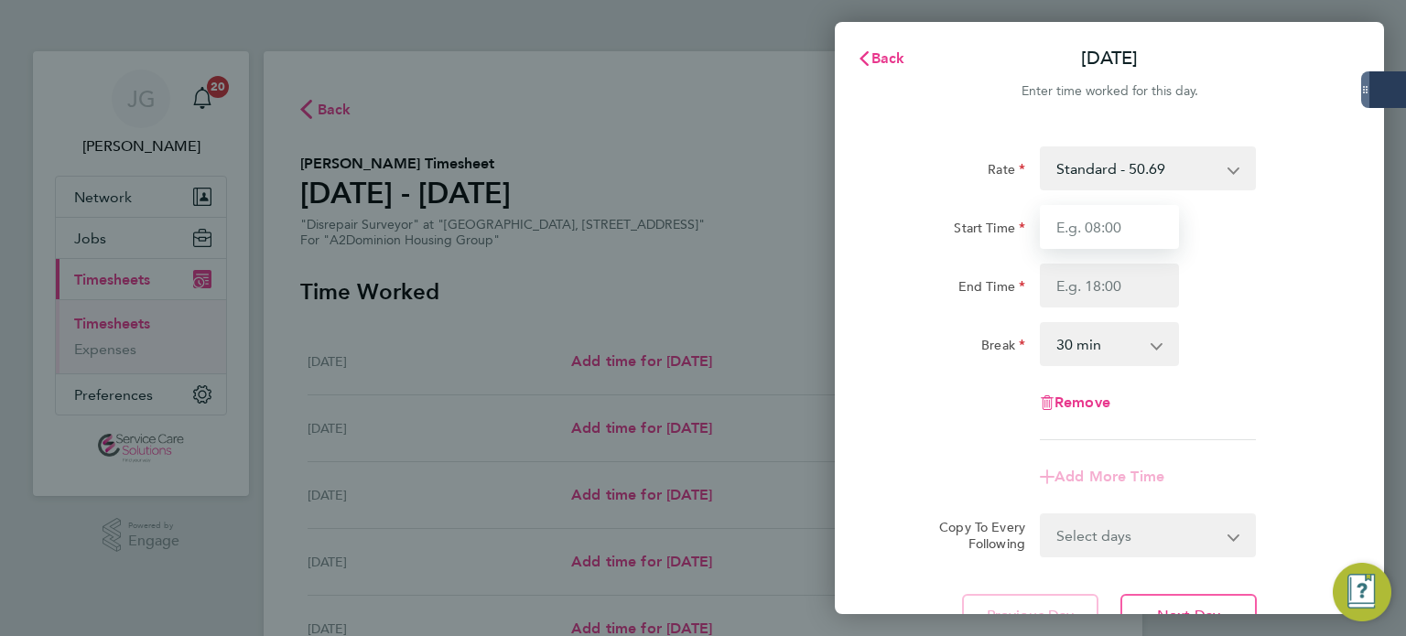
click at [1137, 230] on input "Start Time" at bounding box center [1109, 227] width 139 height 44
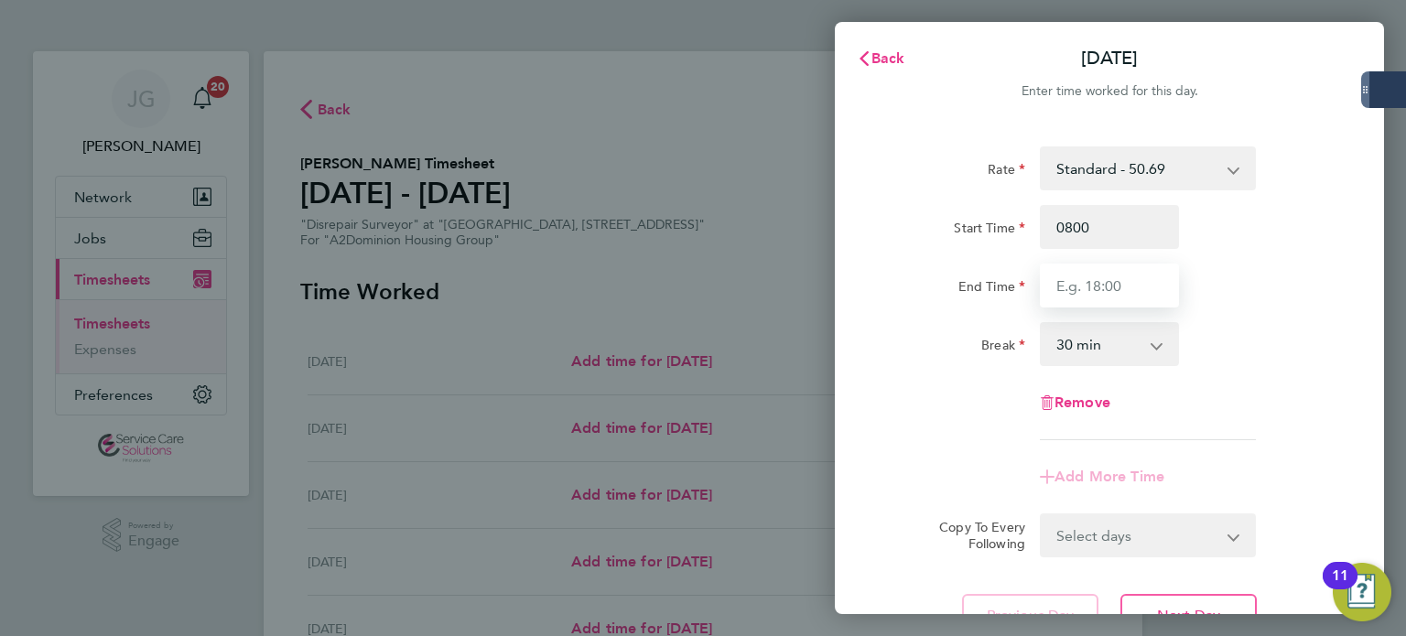
type input "08:00"
type input "16:30"
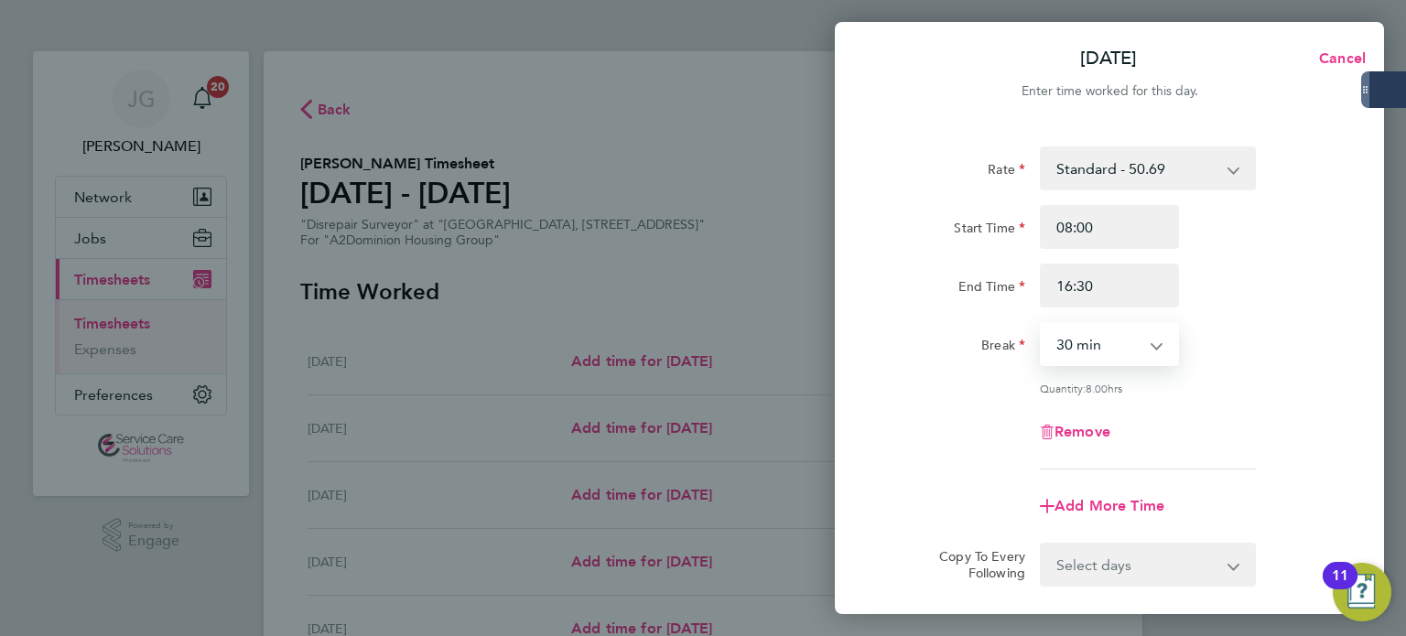
click at [1137, 335] on select "0 min 15 min 30 min 45 min 60 min 75 min 90 min" at bounding box center [1097, 344] width 113 height 40
select select "60"
click at [1041, 324] on select "0 min 15 min 30 min 45 min 60 min 75 min 90 min" at bounding box center [1097, 344] width 113 height 40
click at [1279, 412] on div "Remove" at bounding box center [1109, 432] width 461 height 44
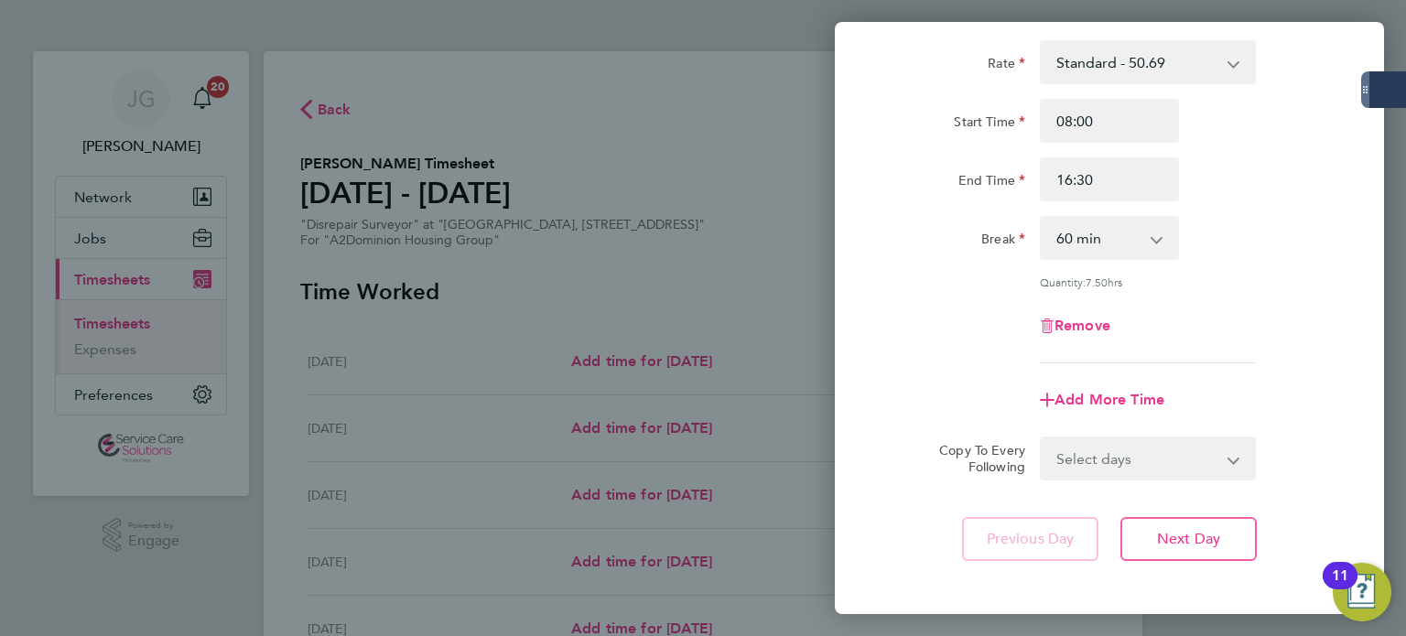
click at [1158, 450] on select "Select days Day Weekday (Mon-Fri) Weekend (Sat-Sun) Tuesday Wednesday Thursday …" at bounding box center [1137, 458] width 192 height 40
select select "WEEKDAY"
click at [1041, 438] on select "Select days Day Weekday (Mon-Fri) Weekend (Sat-Sun) Tuesday Wednesday Thursday …" at bounding box center [1137, 458] width 192 height 40
select select "2025-09-28"
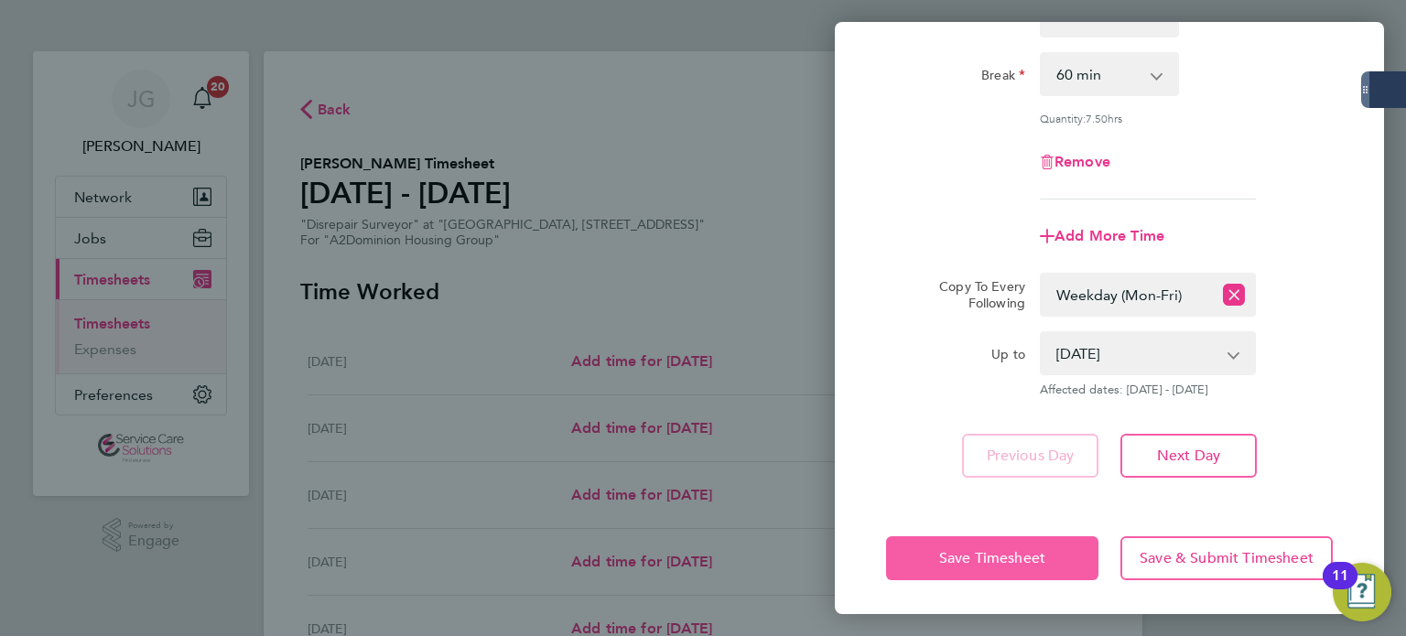
click at [1018, 550] on span "Save Timesheet" at bounding box center [992, 558] width 106 height 18
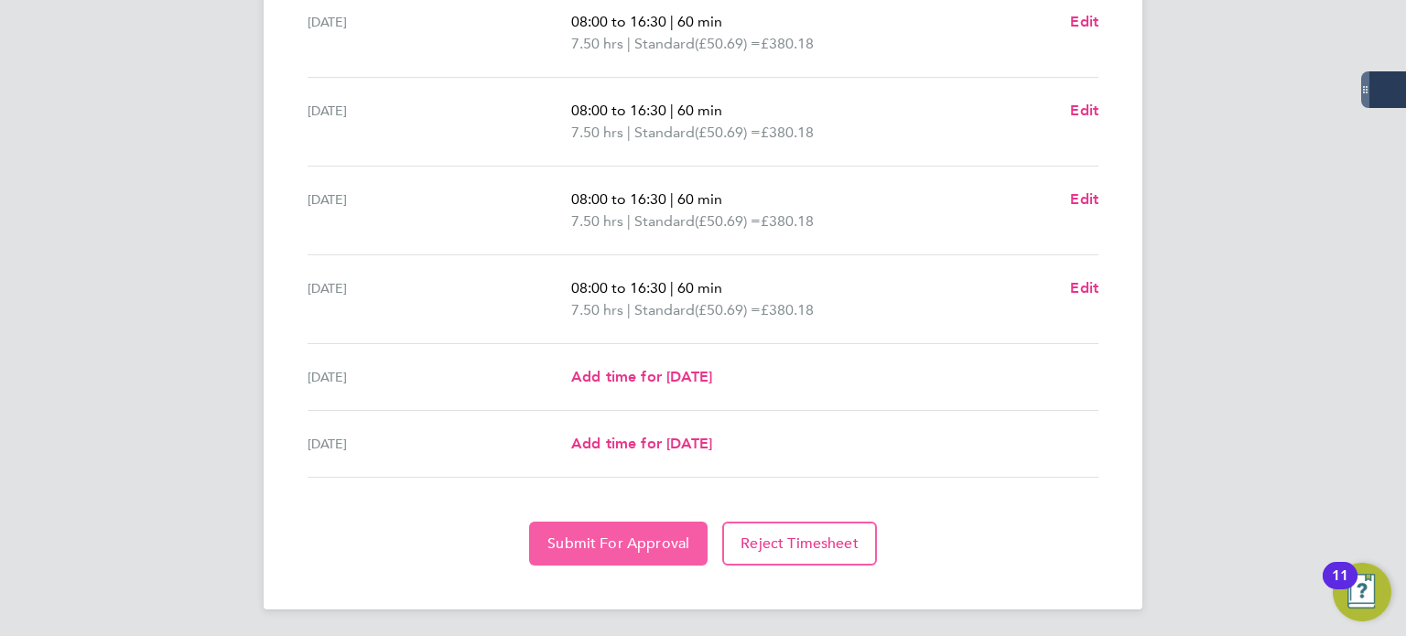
click at [634, 534] on span "Submit For Approval" at bounding box center [618, 543] width 142 height 18
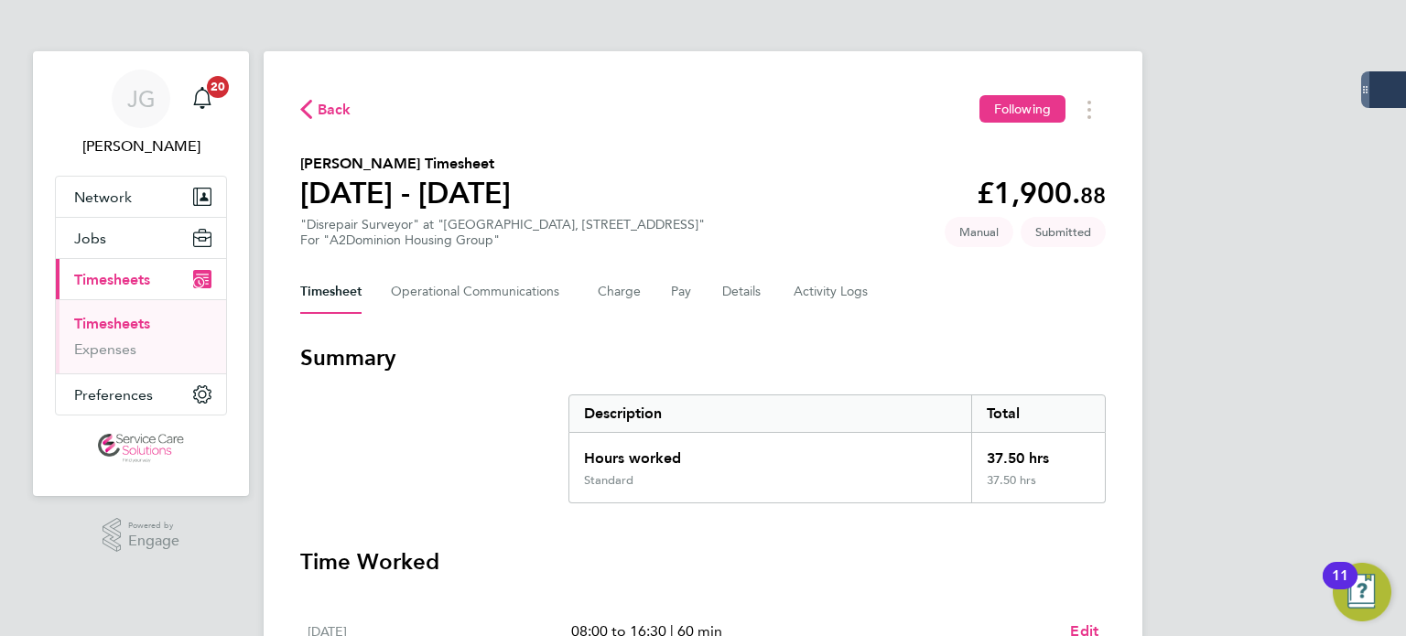
click at [154, 320] on li "Timesheets" at bounding box center [142, 328] width 137 height 26
click at [145, 320] on link "Timesheets" at bounding box center [112, 323] width 76 height 17
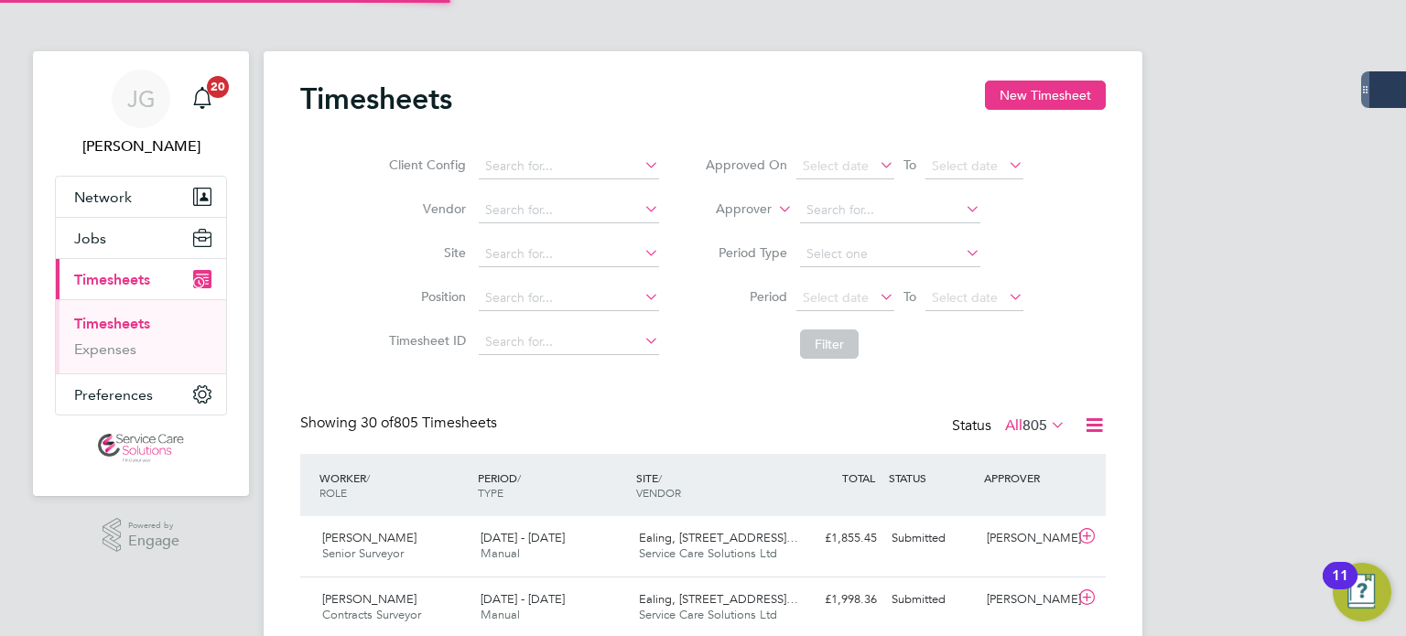
scroll to position [46, 159]
